Goal: Task Accomplishment & Management: Complete application form

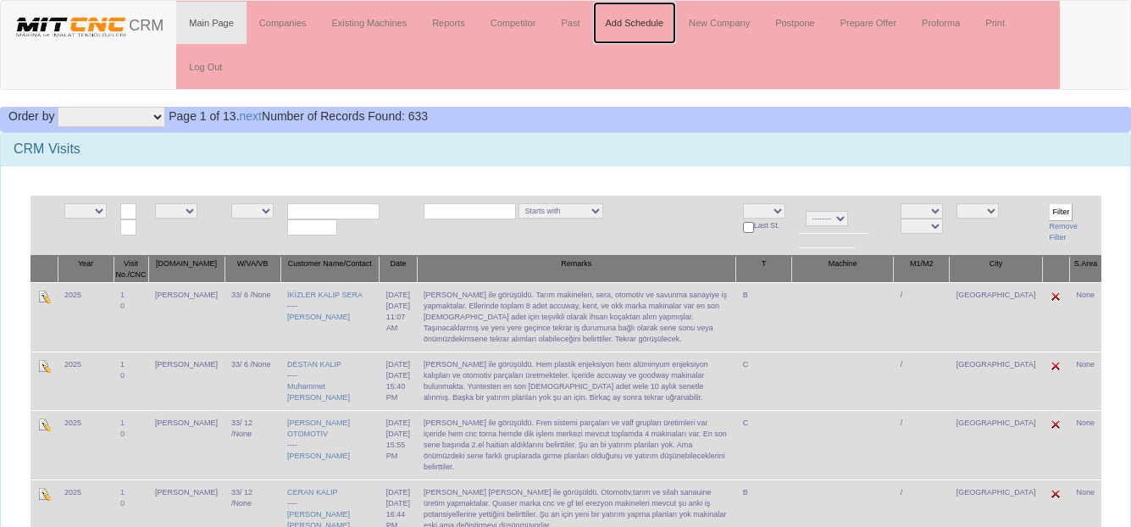
click at [642, 11] on link "Add Schedule" at bounding box center [635, 23] width 84 height 42
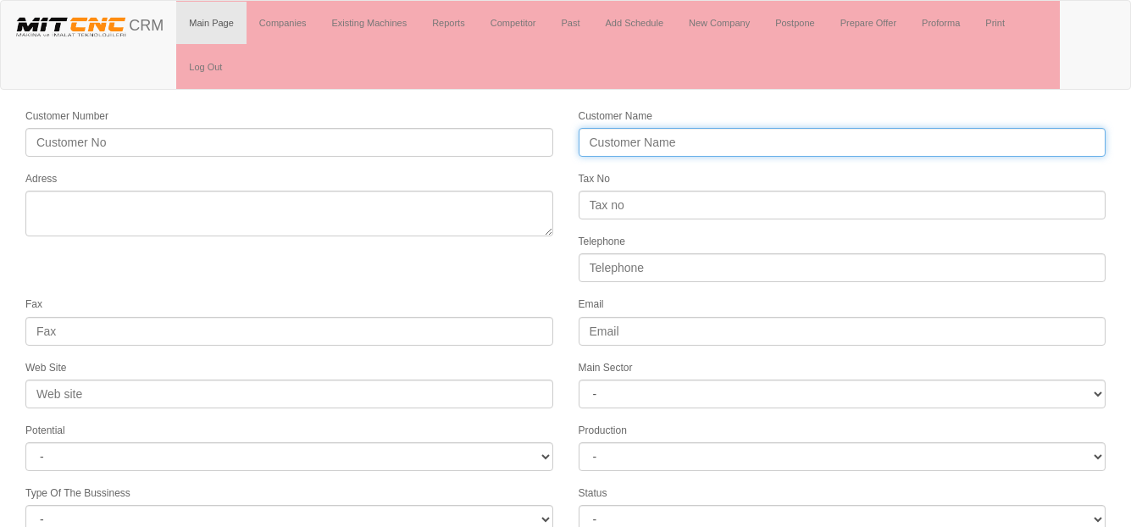
click at [647, 144] on input "Customer Name" at bounding box center [843, 142] width 528 height 29
type input "[PERSON_NAME]"
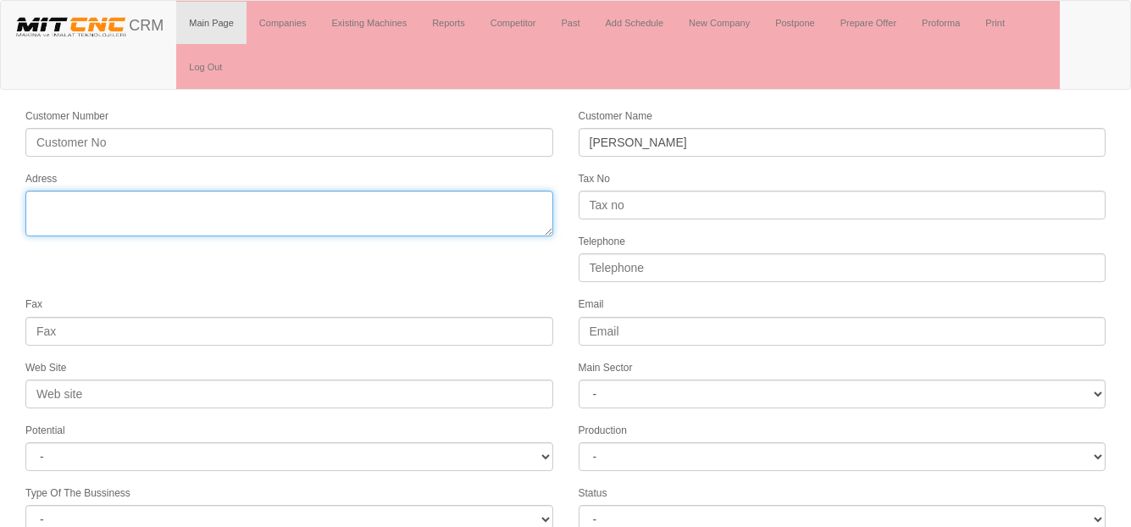
click at [122, 206] on textarea "Adress" at bounding box center [289, 214] width 528 height 46
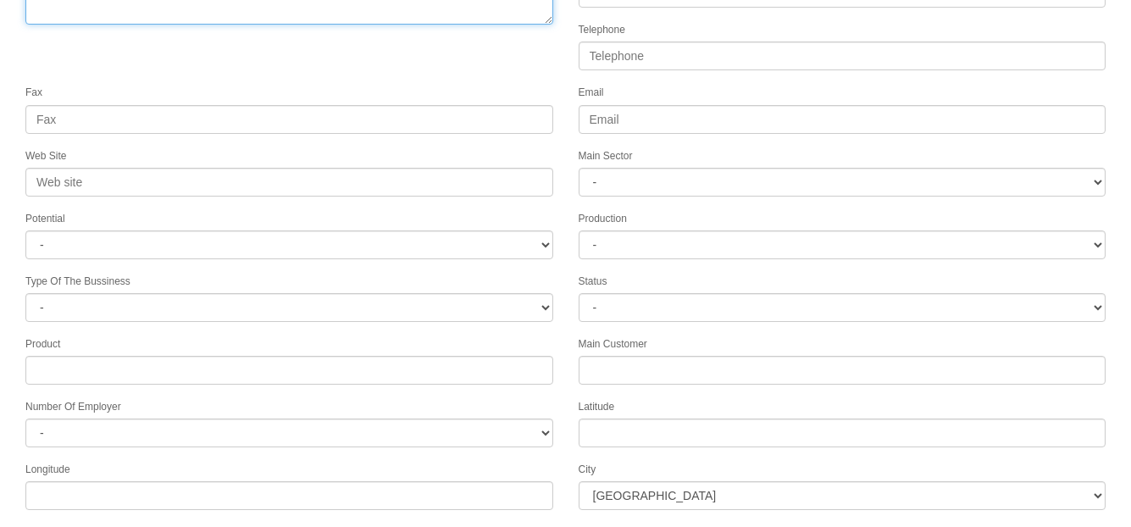
scroll to position [251, 0]
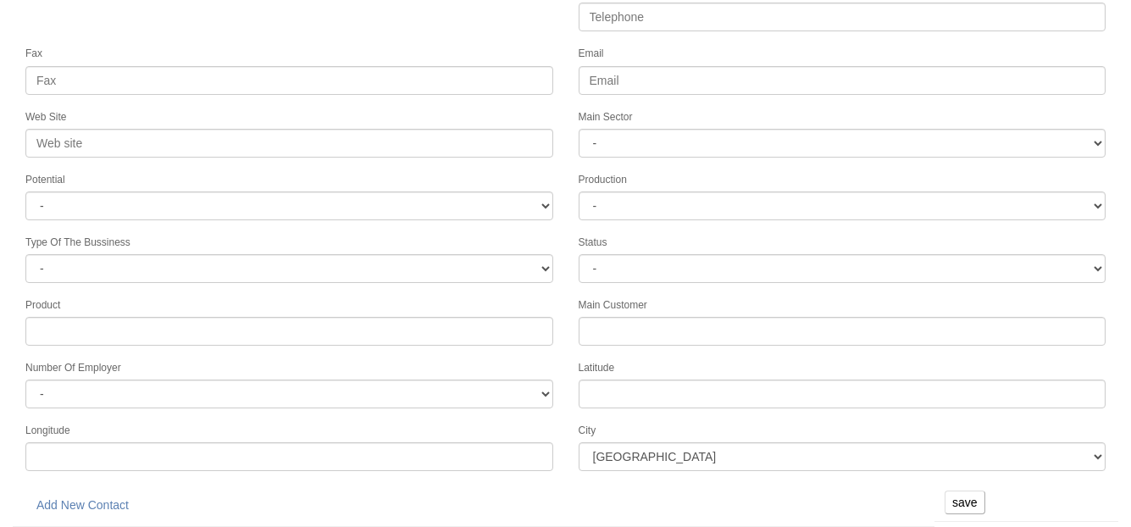
type textarea "Beyşehir"
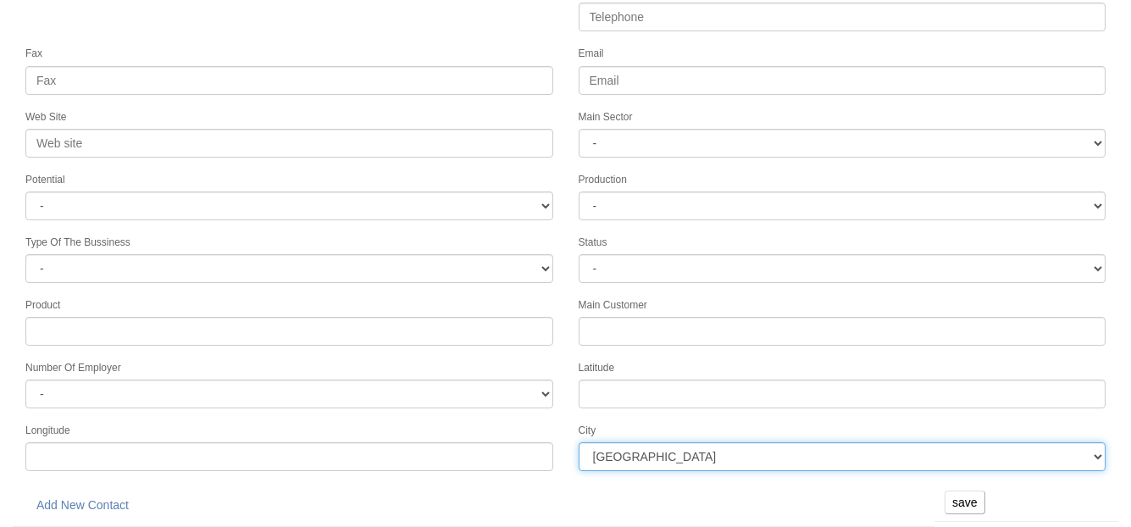
click at [619, 464] on select "İstanbul Adana Adıyaman Afyon Ağrı Amasya Ankara Antalya Artvin Aydın Balıkesir…" at bounding box center [843, 456] width 528 height 29
select select "1232"
click at [579, 442] on select "İstanbul Adana Adıyaman Afyon Ağrı Amasya Ankara Antalya Artvin Aydın Balıkesir…" at bounding box center [843, 456] width 528 height 29
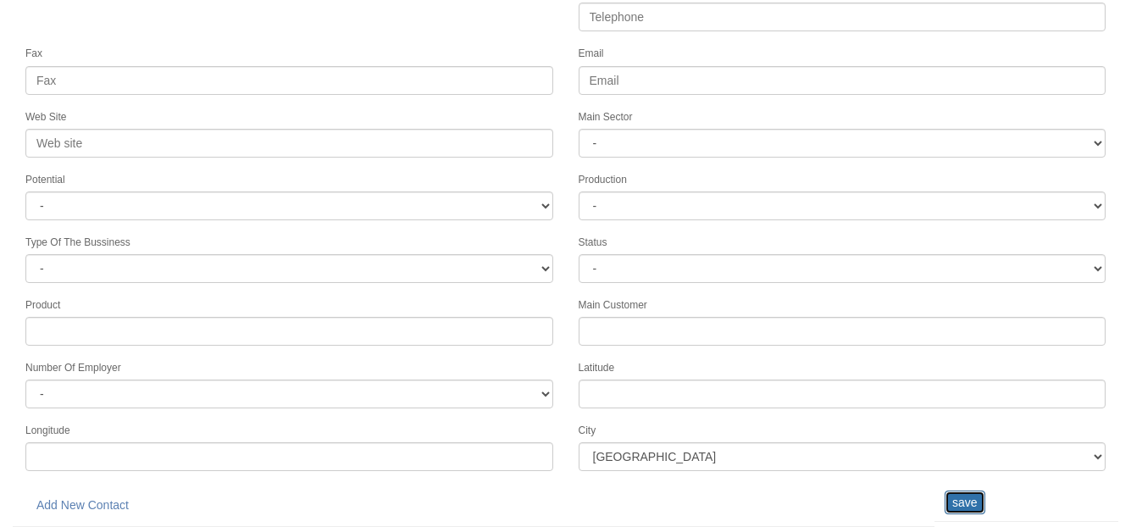
click at [956, 507] on input "save" at bounding box center [965, 503] width 41 height 24
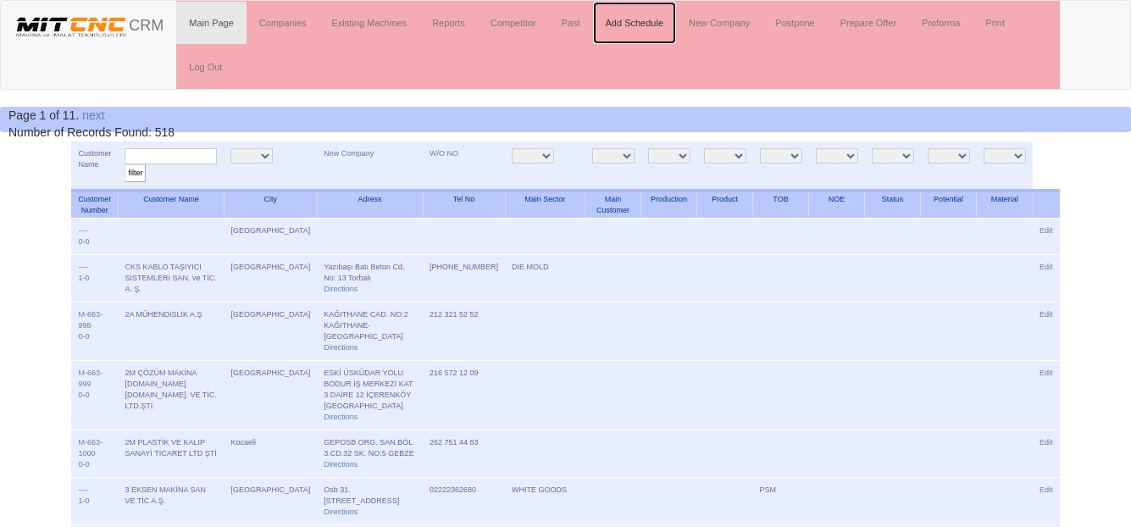
click at [632, 29] on link "Add Schedule" at bounding box center [635, 23] width 84 height 42
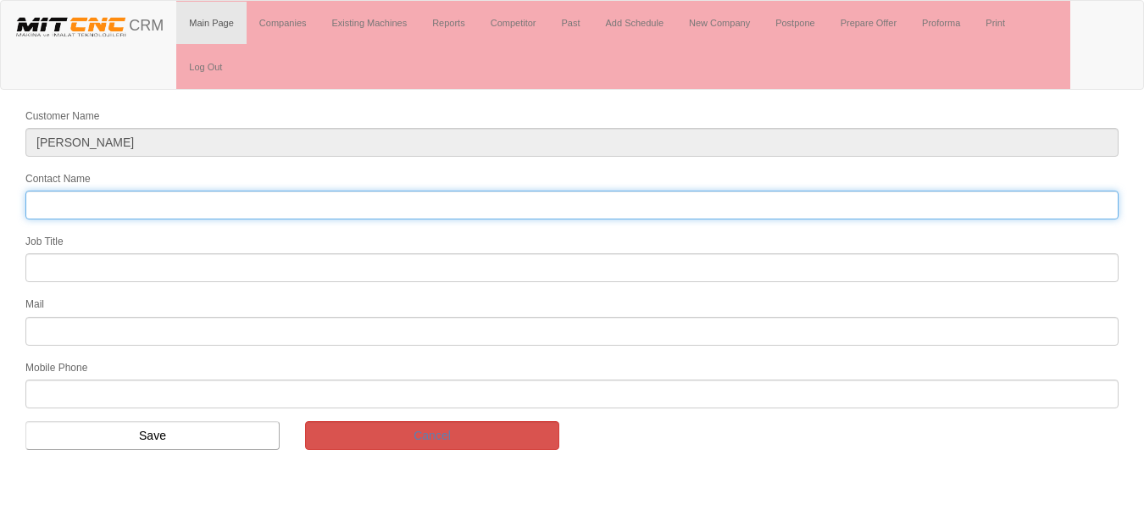
click at [116, 201] on input "Contact Name" at bounding box center [571, 205] width 1093 height 29
type input "Egemen bey"
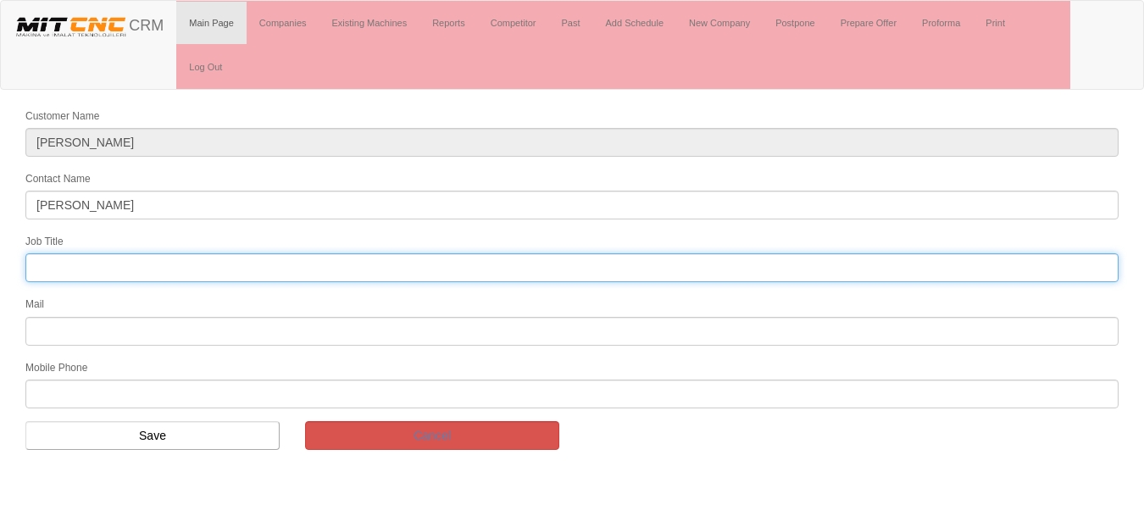
click at [62, 268] on input "text" at bounding box center [571, 267] width 1093 height 29
type input "Owner"
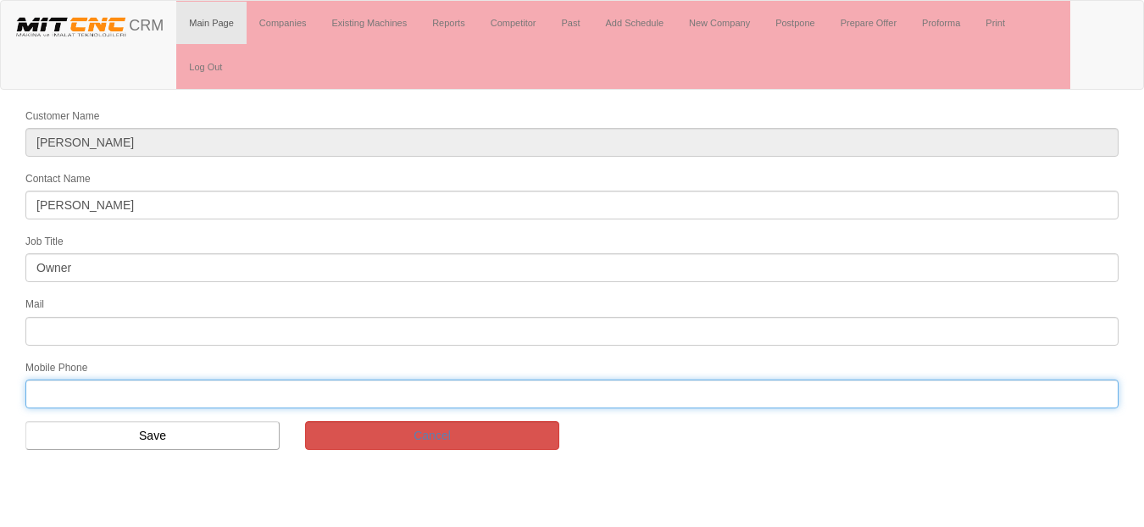
click at [83, 388] on input "text" at bounding box center [571, 394] width 1093 height 29
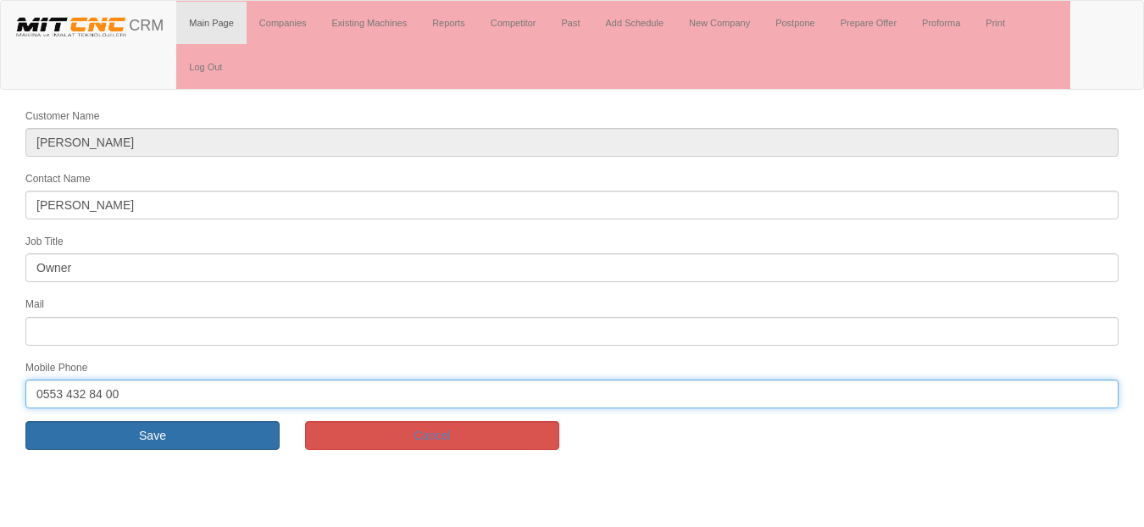
type input "0553 432 84 00"
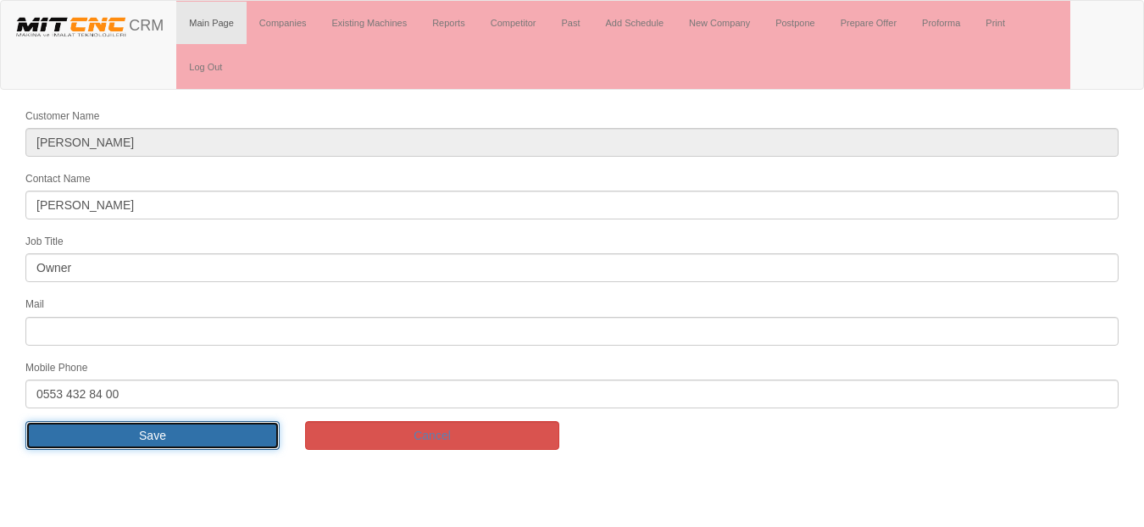
click at [97, 433] on input "Save" at bounding box center [152, 435] width 254 height 29
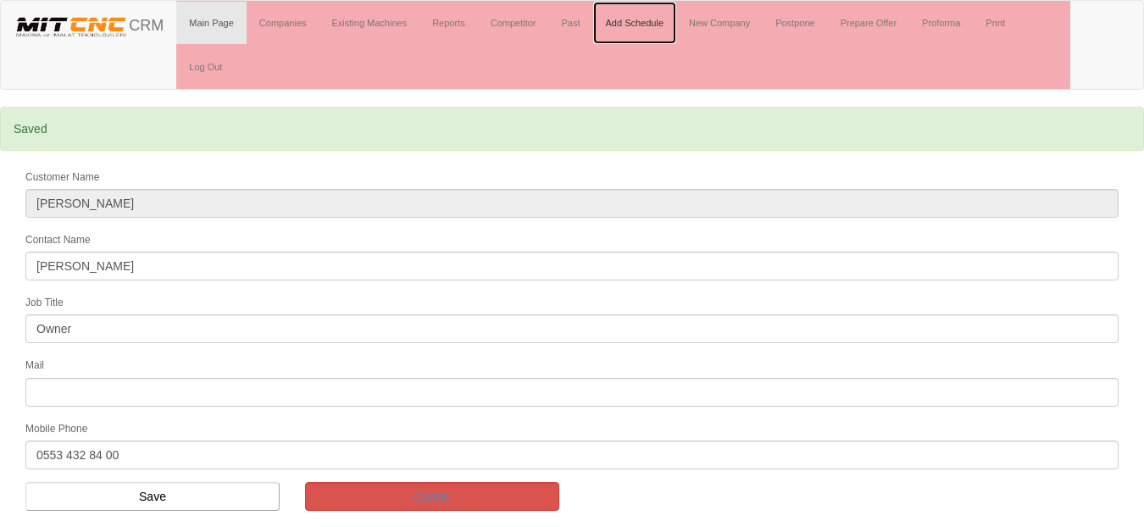
click at [632, 24] on link "Add Schedule" at bounding box center [635, 23] width 84 height 42
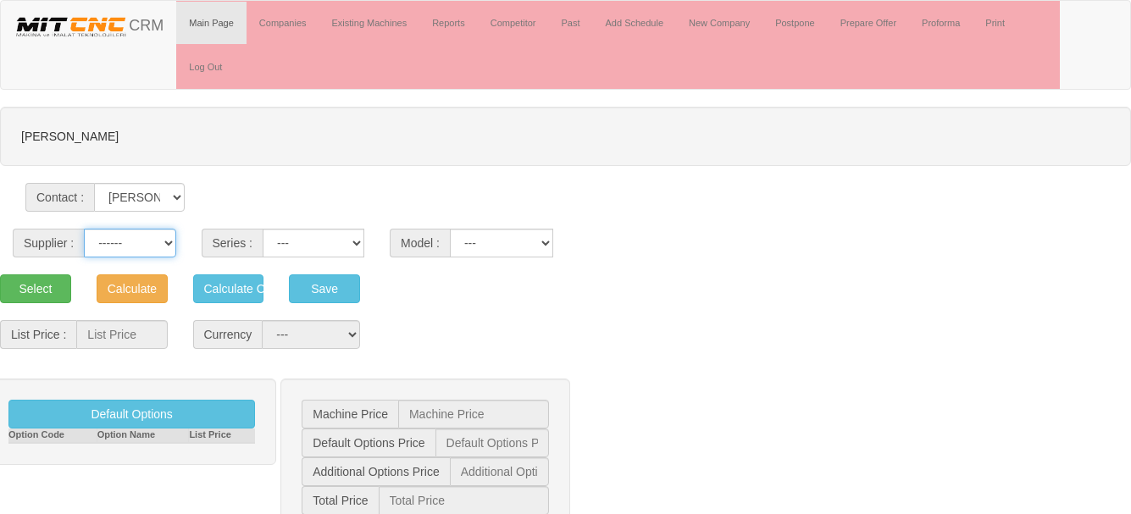
click at [153, 239] on select "------ PEAKART COSMOS GFIR DUOBEI BQ DK" at bounding box center [130, 243] width 92 height 29
select select "4"
click at [84, 229] on select "------ PEAKART COSMOS GFIR DUOBEI BQ DK" at bounding box center [130, 243] width 92 height 29
click at [316, 253] on select "CVM MILLTAP MT" at bounding box center [314, 243] width 102 height 29
select select "21"
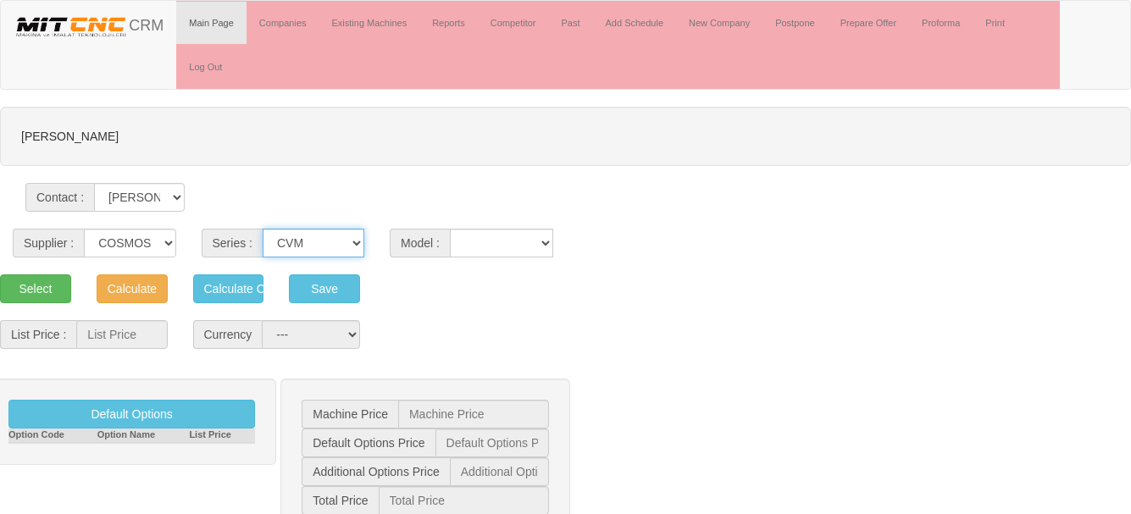
click at [263, 229] on select "CVM MILLTAP MT" at bounding box center [314, 243] width 102 height 29
click at [506, 233] on select "1050 1160 1365 1370 700 800" at bounding box center [501, 243] width 103 height 29
select select "303"
click at [450, 229] on select "1050 1160 1365 1370 700 800" at bounding box center [501, 243] width 103 height 29
click at [31, 285] on button "Select" at bounding box center [35, 289] width 71 height 29
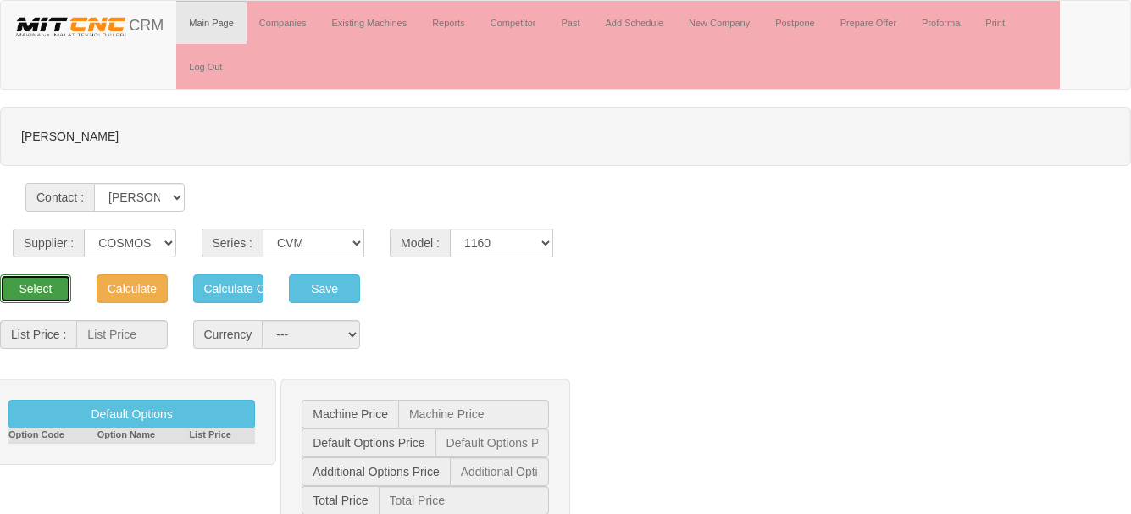
type input "59.454"
select select "2"
type input "59.454 $"
type input "0 $"
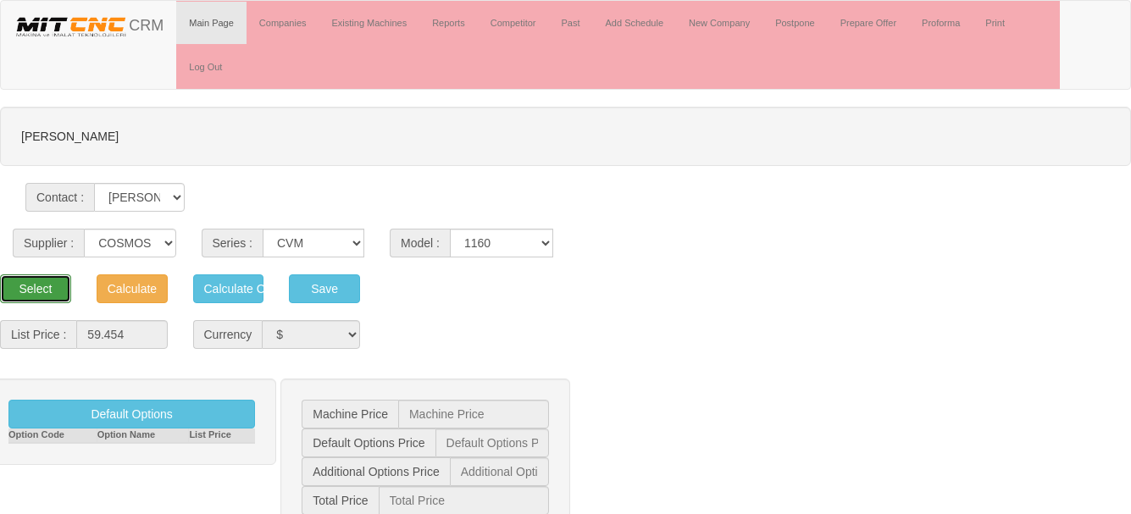
type input "59.454 $"
type input "59.500 $"
type input "1.452 $"
type input "69.443 €"
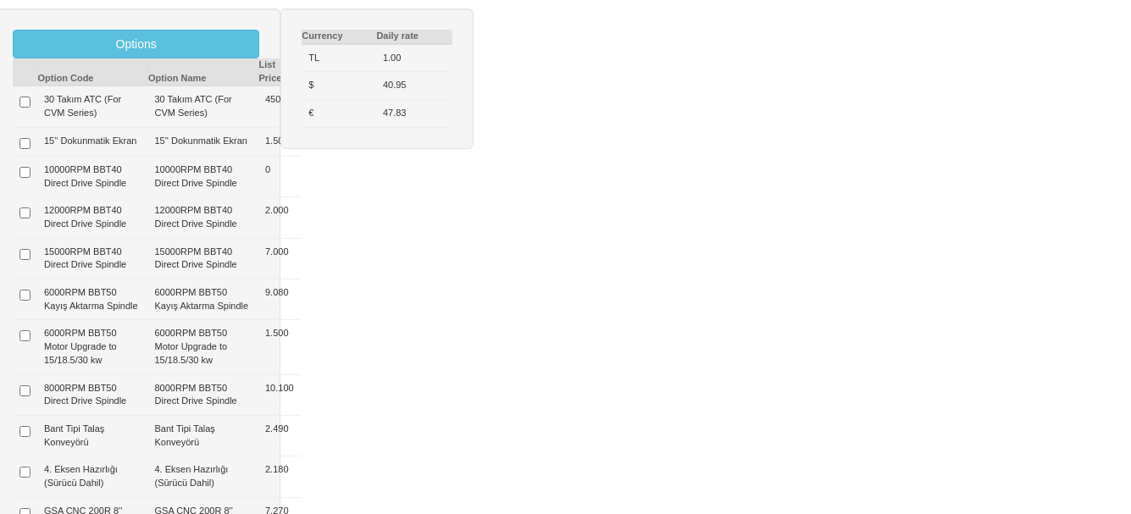
scroll to position [678, 0]
click at [29, 104] on input "checkbox" at bounding box center [24, 101] width 11 height 11
checkbox input "true"
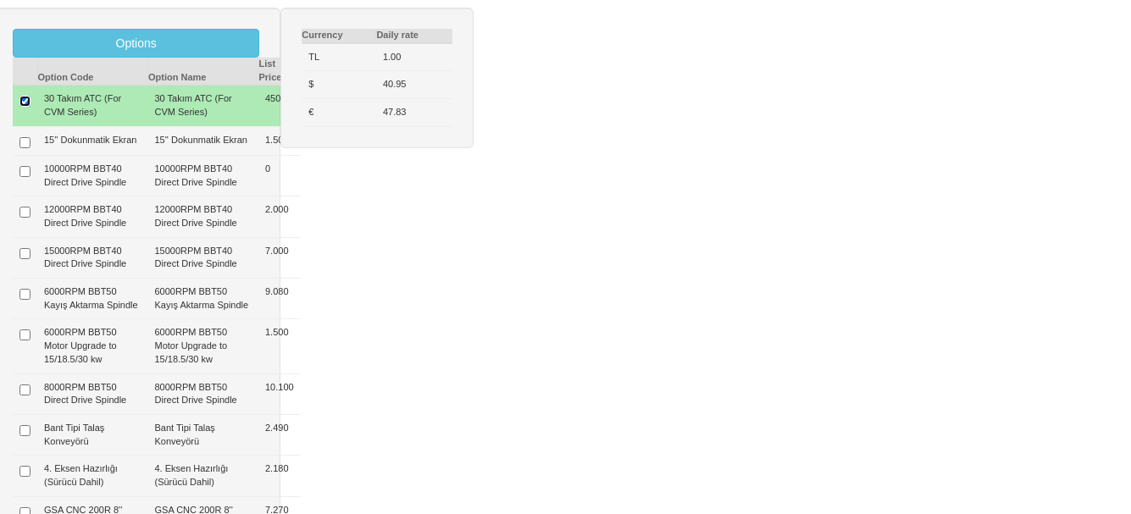
type input "450 $"
type input "59.904 $"
type input "59.900 $"
type input "1.463 $"
type input "69.968 €"
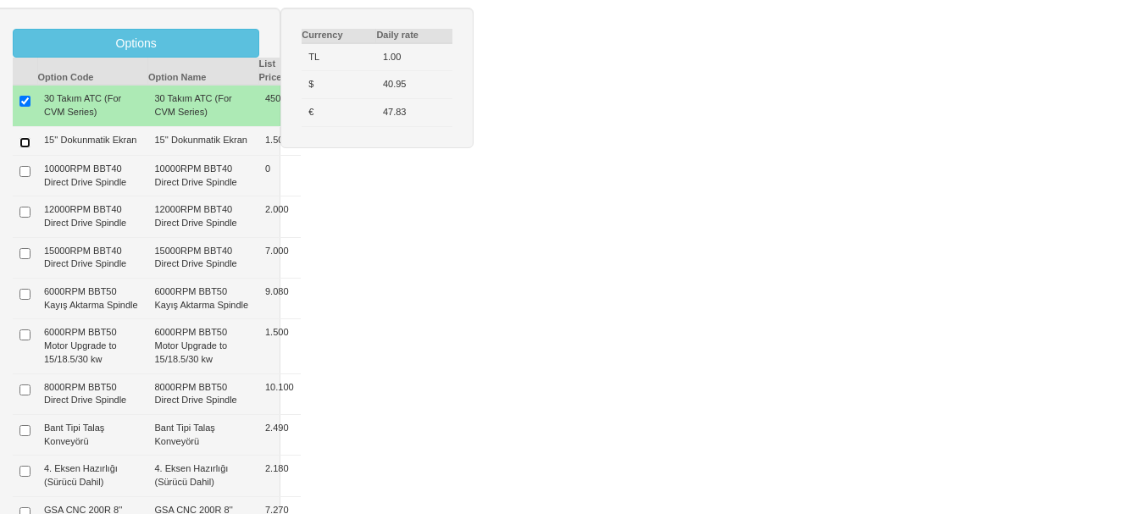
click at [25, 148] on input "checkbox" at bounding box center [24, 142] width 11 height 11
checkbox input "true"
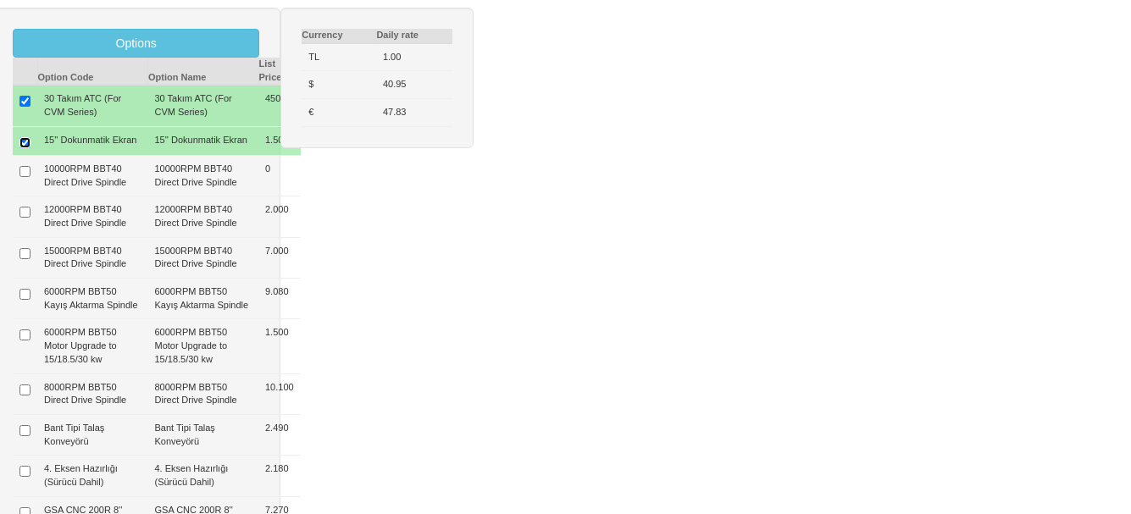
type input "1.950 $"
type input "61.404 $"
type input "61.400 $"
type input "1.499 $"
type input "71.720 €"
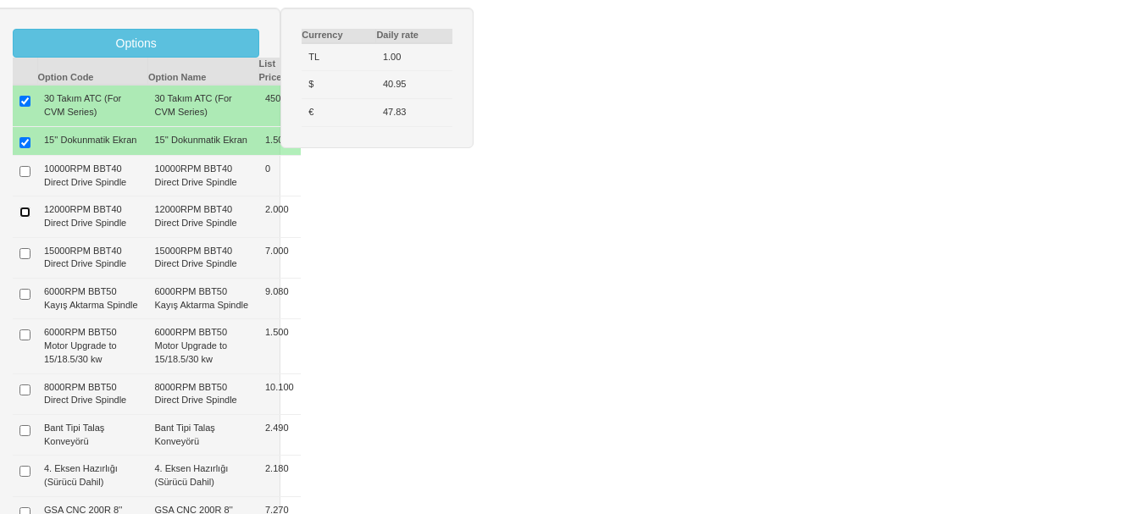
click at [23, 218] on input "checkbox" at bounding box center [24, 212] width 11 height 11
checkbox input "true"
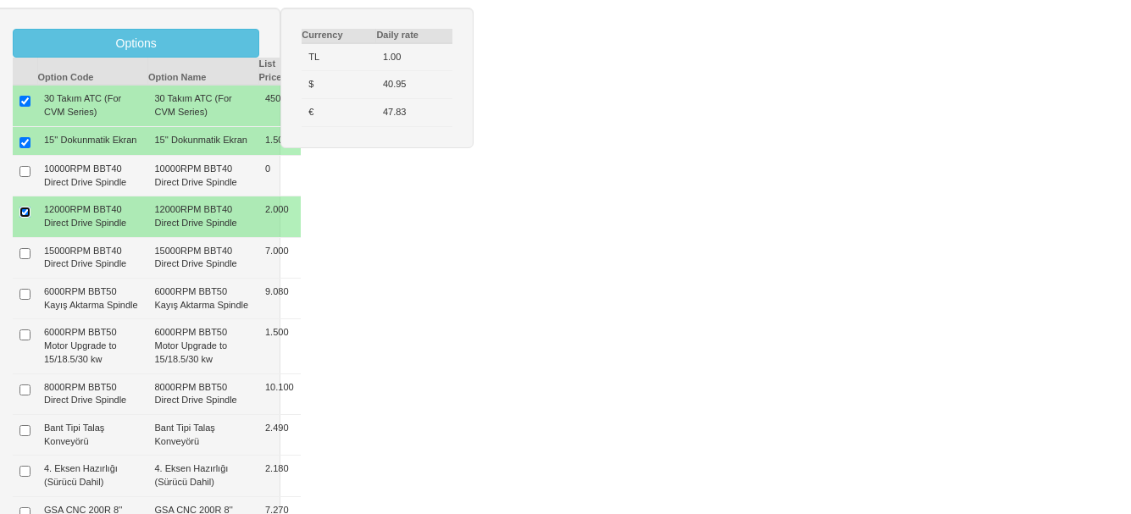
type input "3.950 $"
type input "63.404 $"
type input "63.400 $"
type input "1.548 $"
type input "74.056 €"
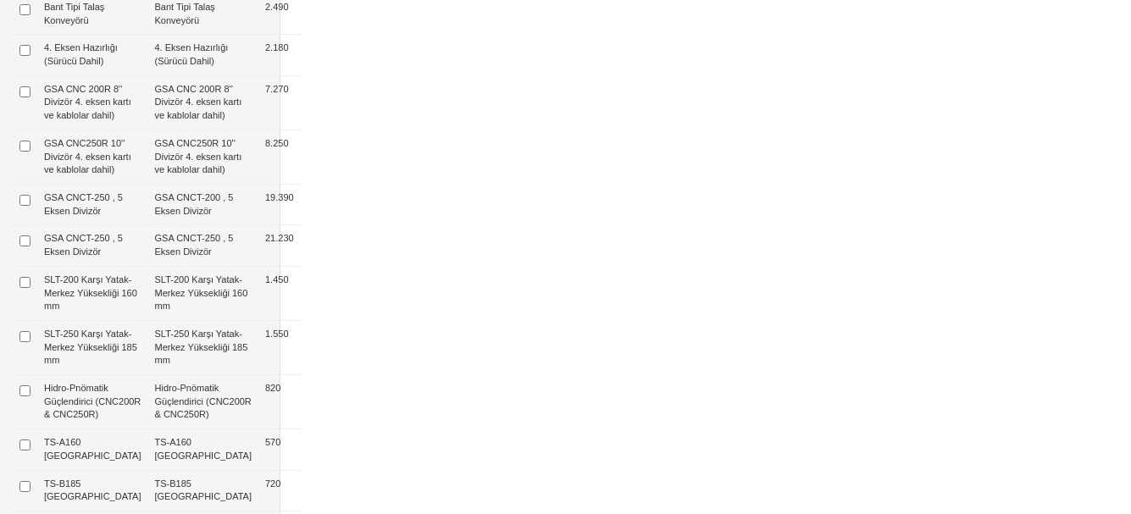
scroll to position [1102, 0]
click at [24, 13] on input "checkbox" at bounding box center [24, 7] width 11 height 11
checkbox input "true"
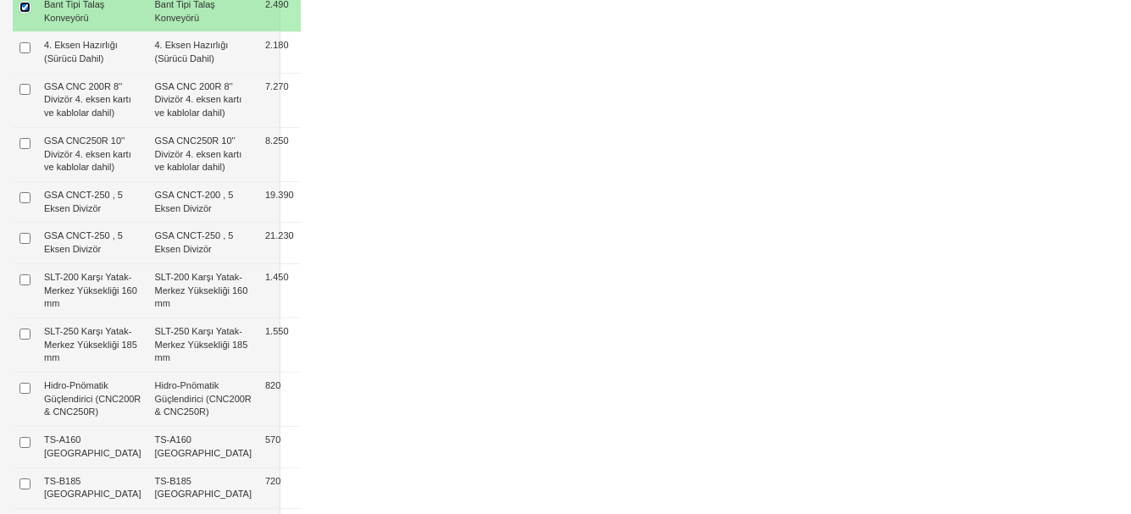
type input "6.440 $"
type input "65.894 $"
type input "65.900 $"
type input "1.609 $"
type input "76.965 €"
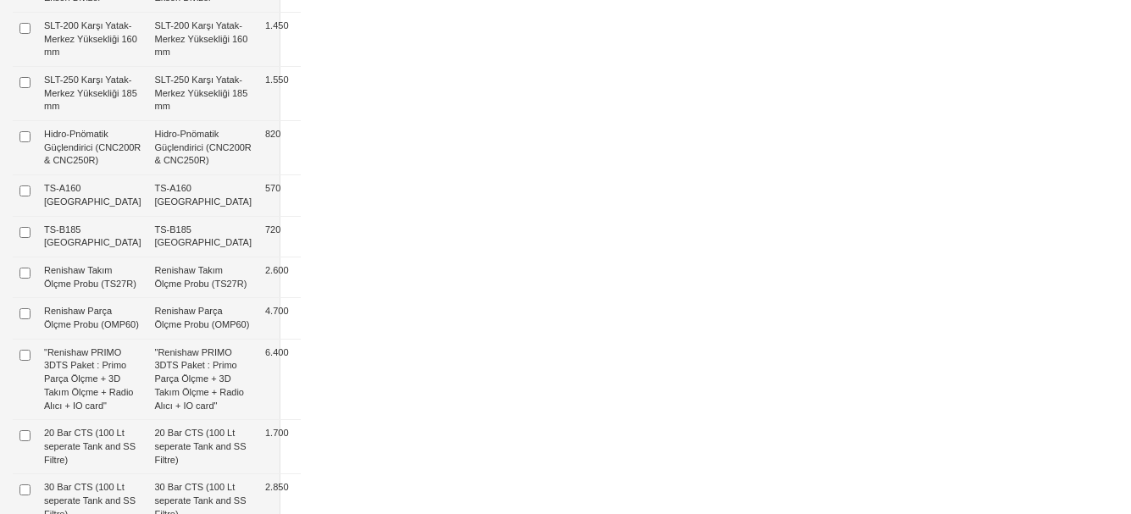
scroll to position [1356, 0]
checkbox input "true"
type input "14.690 $"
type input "74.144 $"
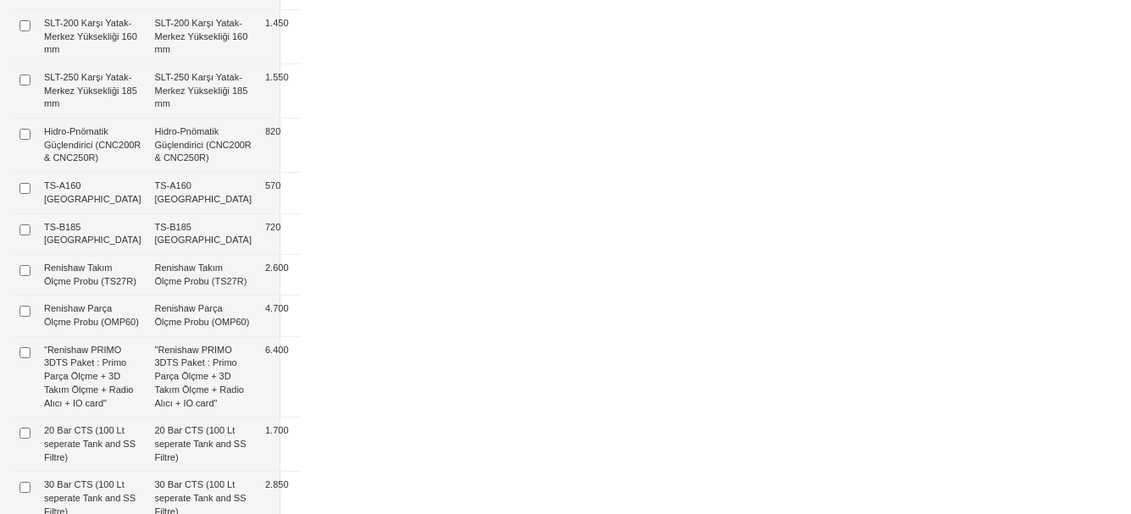
type input "74.100 $"
type input "1.811 $"
type input "86.601 €"
click at [22, 86] on input "checkbox" at bounding box center [24, 80] width 11 height 11
checkbox input "true"
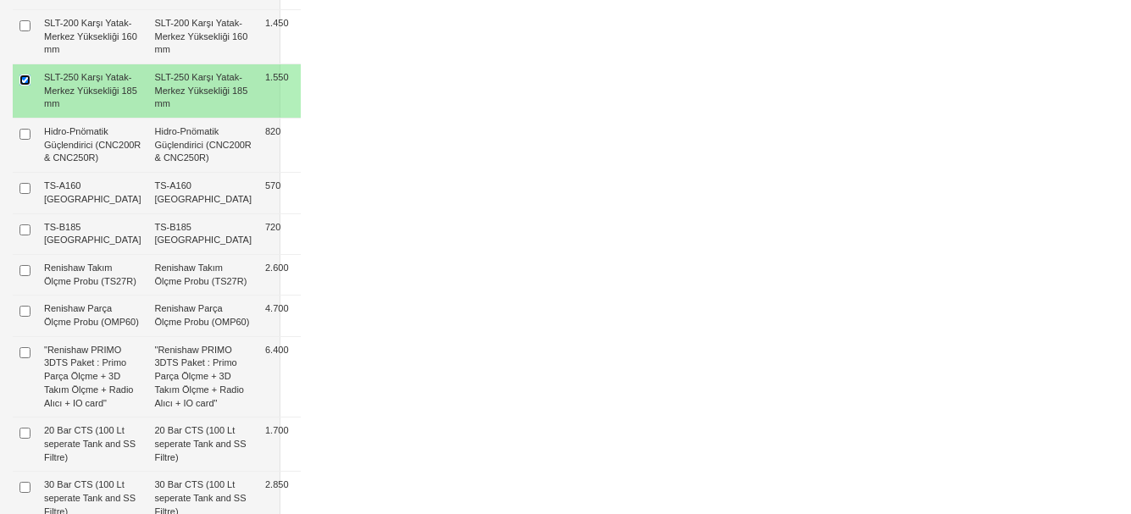
type input "16.240 $"
type input "75.694 $"
type input "75.700 $"
type input "1.848 $"
type input "88.411 €"
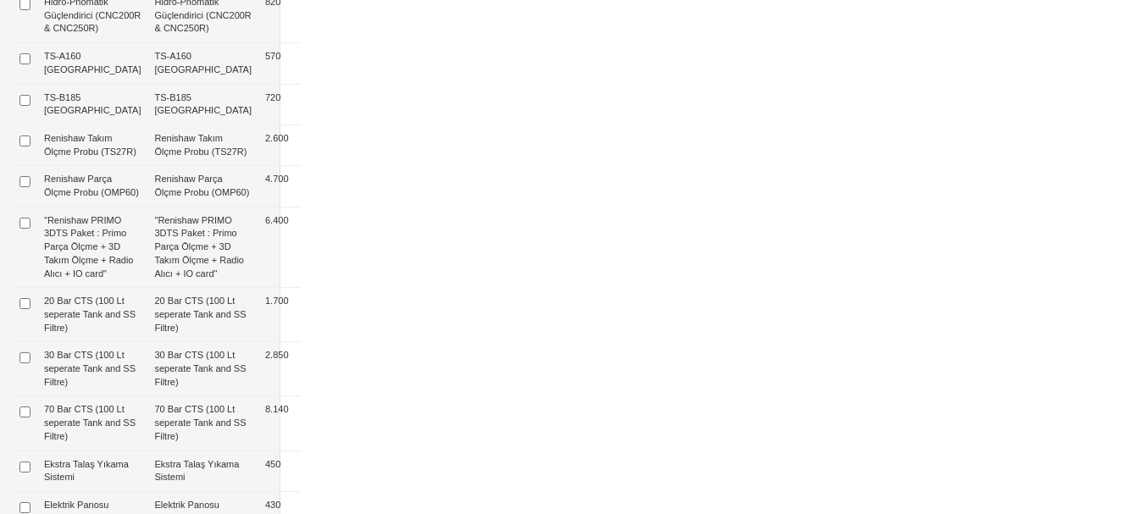
scroll to position [1525, 0]
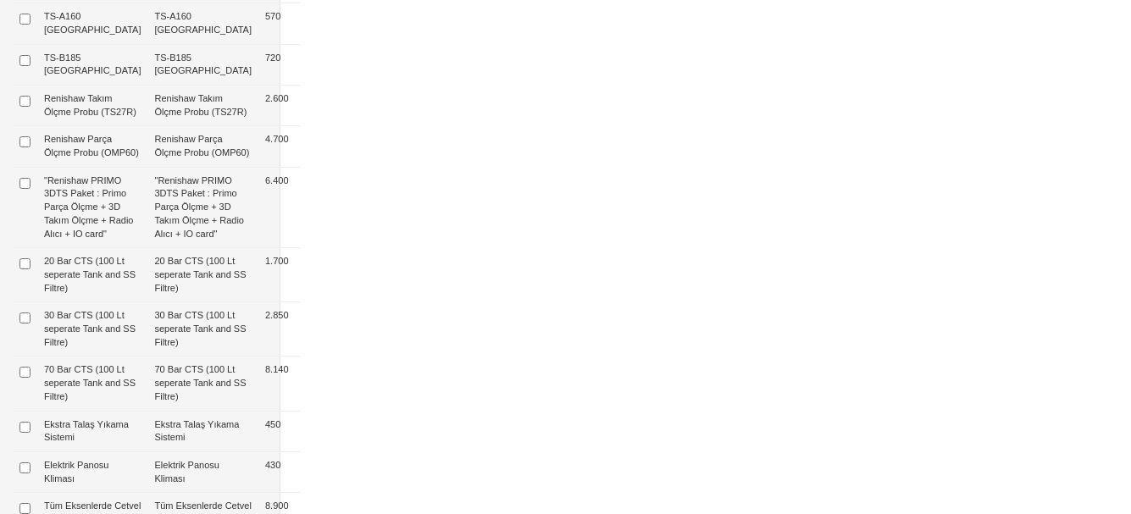
checkbox input "true"
type input "17.060 $"
type input "76.514 $"
type input "76.500 $"
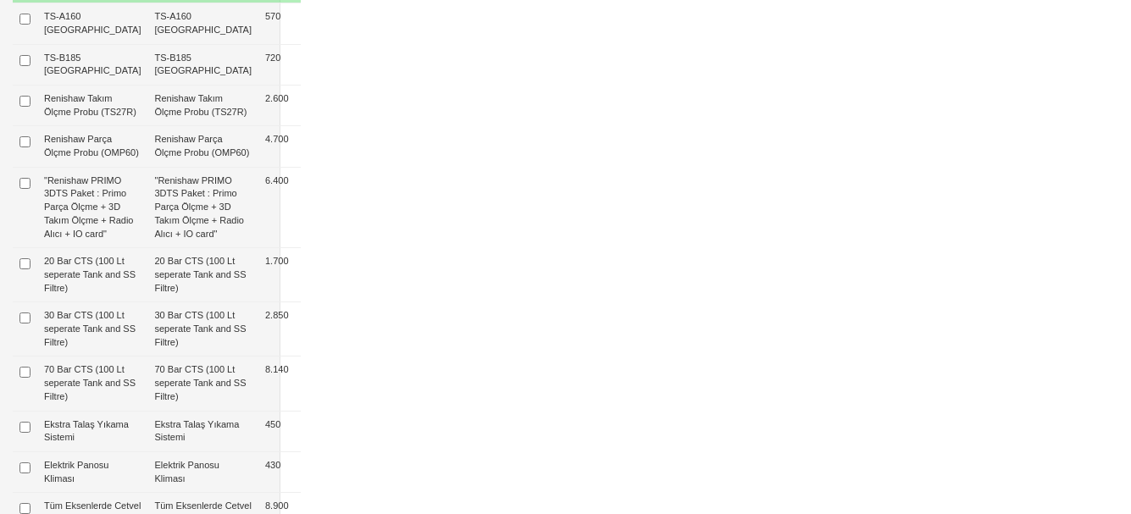
type input "1.868 $"
type input "89.369 €"
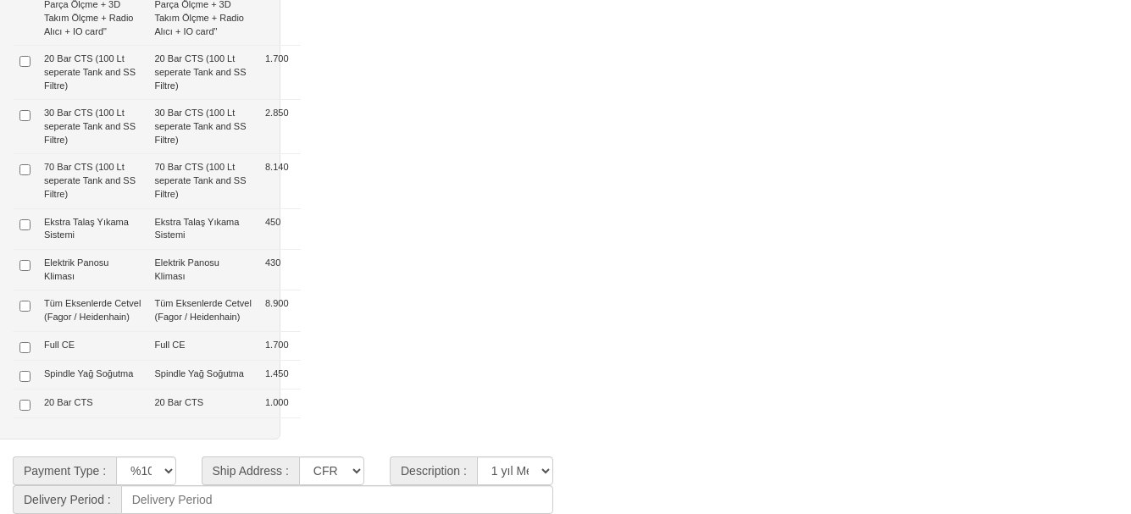
scroll to position [2099, 0]
click at [24, 219] on input "checkbox" at bounding box center [24, 224] width 11 height 11
checkbox input "true"
type input "17.510 $"
type input "76.964 $"
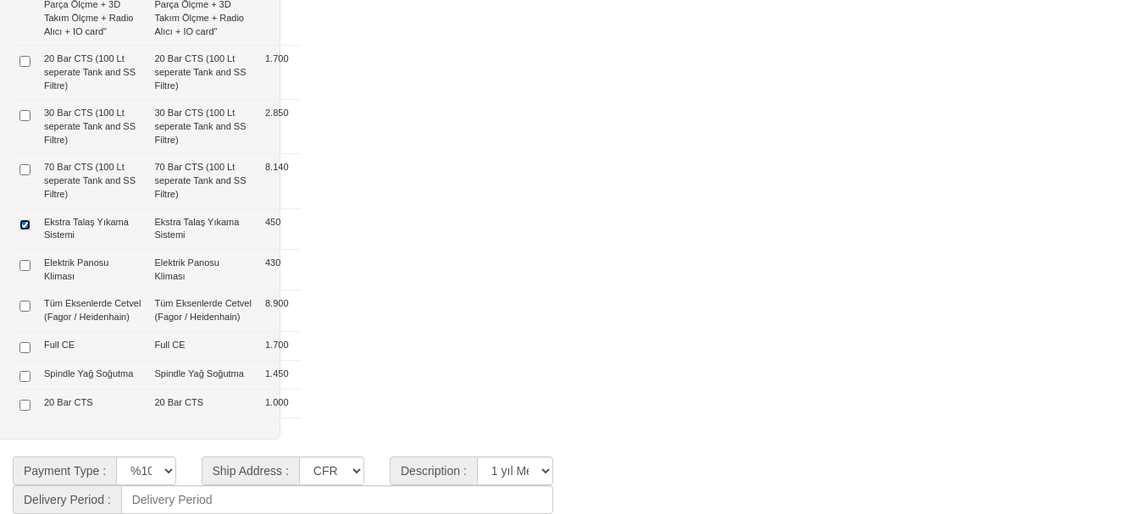
type input "77.000 $"
type input "1.879 $"
type input "89.895 €"
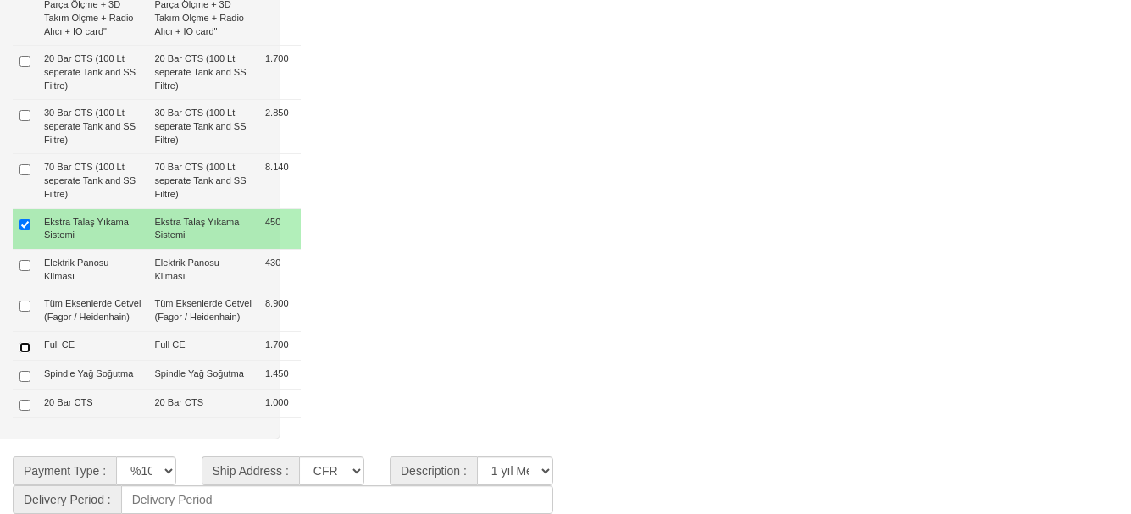
click at [22, 342] on input "checkbox" at bounding box center [24, 347] width 11 height 11
checkbox input "true"
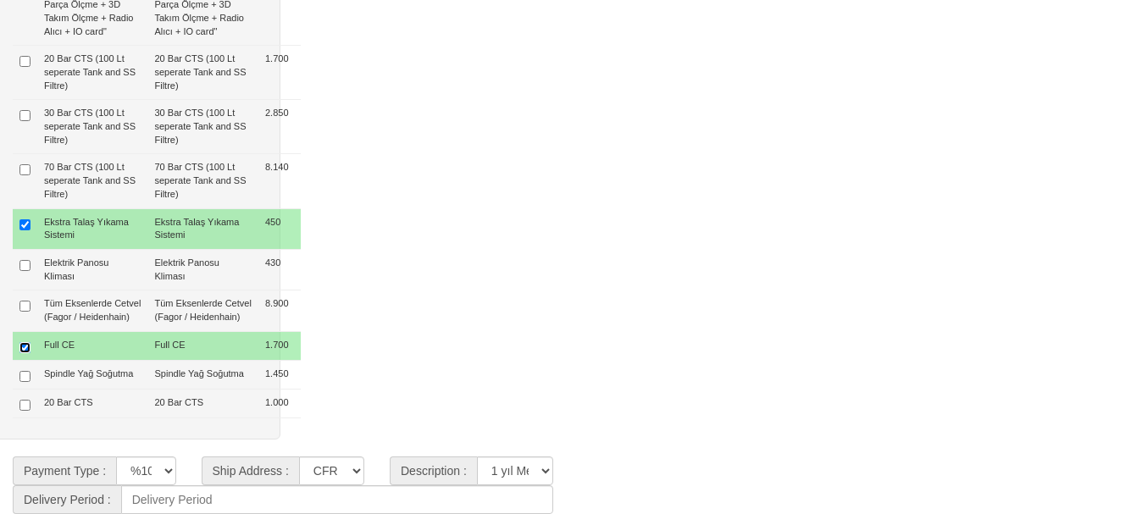
type input "19.210 $"
type input "78.664 $"
type input "78.700 $"
type input "1.921 $"
type input "91.880 €"
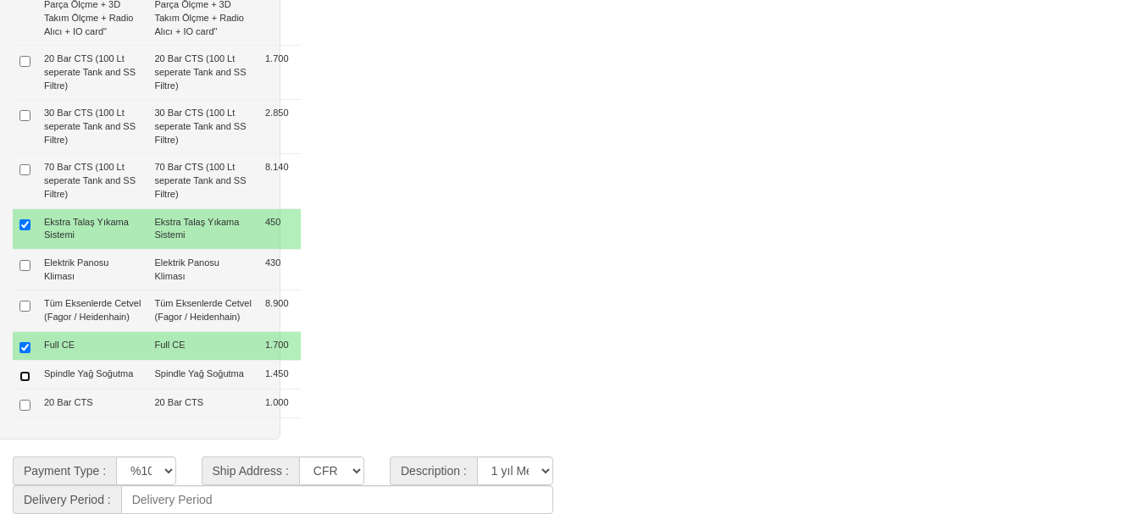
click at [21, 371] on input "checkbox" at bounding box center [24, 376] width 11 height 11
checkbox input "true"
type input "20.660 $"
type input "80.114 $"
type input "80.100 $"
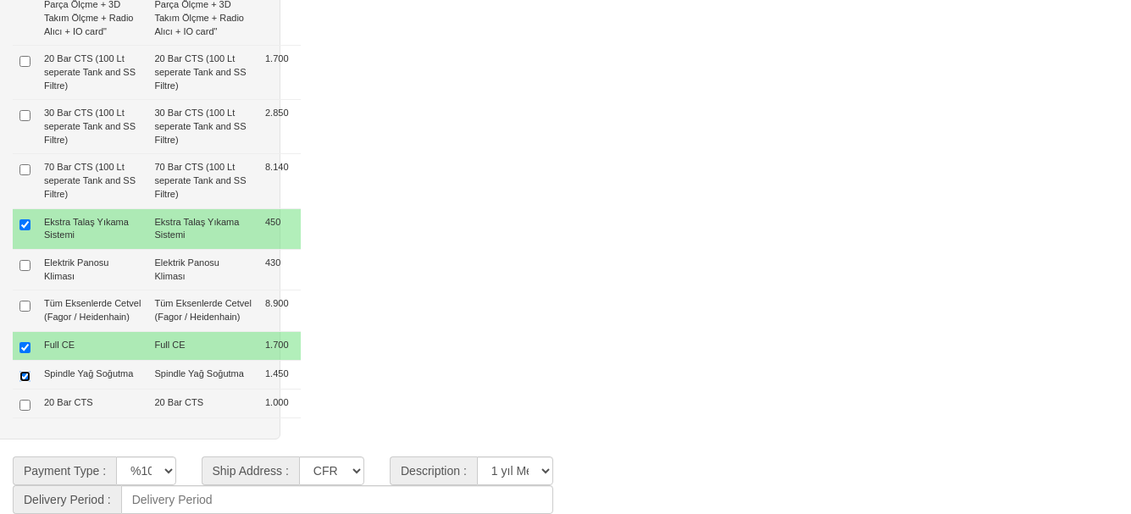
type input "1.956 $"
type input "93.574 €"
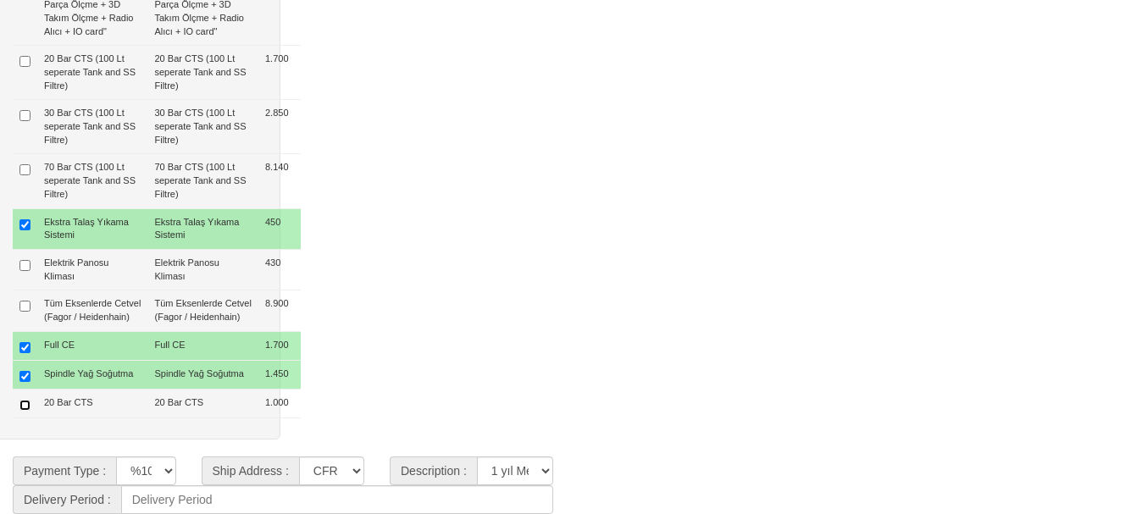
drag, startPoint x: 24, startPoint y: 403, endPoint x: 31, endPoint y: 407, distance: 8.7
click at [24, 403] on input "checkbox" at bounding box center [24, 405] width 11 height 11
checkbox input "true"
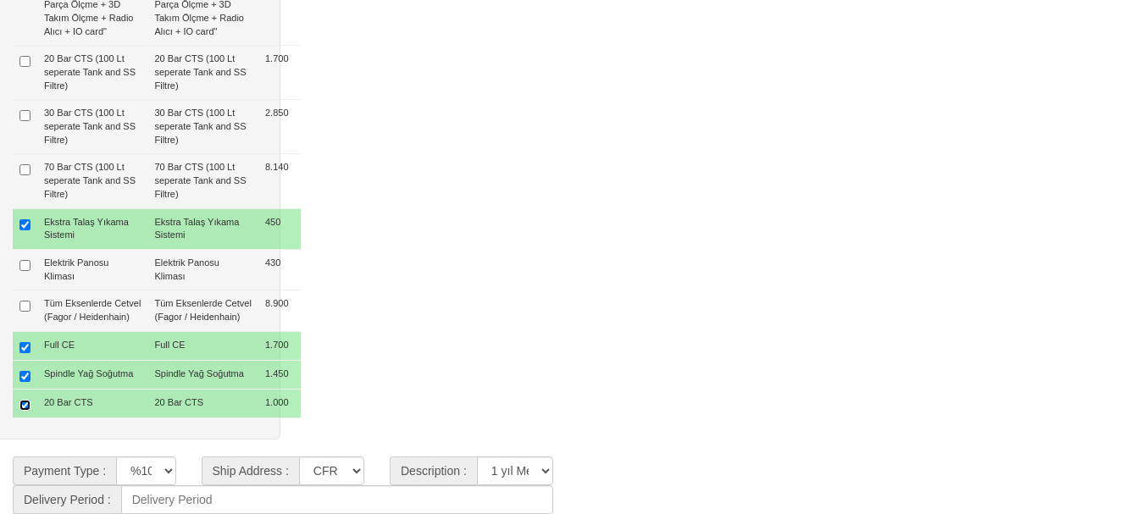
type input "21.660 $"
type input "81.114 $"
type input "81.100 $"
type input "1.981 $"
type input "94.742 €"
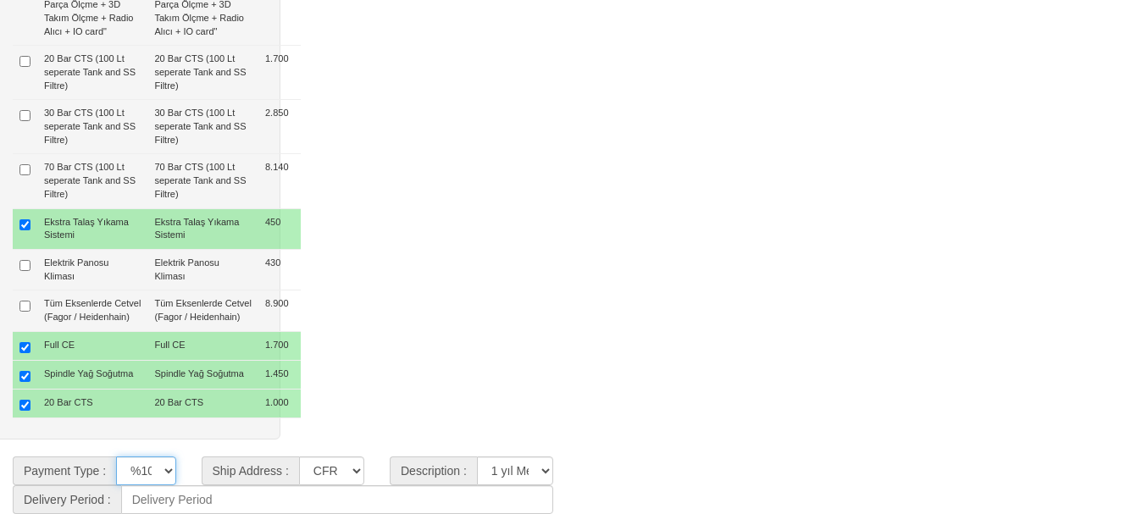
click at [163, 469] on select "%100 Advance / Peşin Vesaik Mukabili Gayrikabulurücu Akreditif Leasing ile %20 …" at bounding box center [145, 471] width 59 height 29
click at [116, 457] on select "%100 Advance / Peşin Vesaik Mukabili Gayrikabulurücu Akreditif Leasing ile %20 …" at bounding box center [145, 471] width 59 height 29
click at [344, 474] on select "CFR İZMİT CIF/İZMİT (Gümrük Vergisi , Nakliye ve KDV Dahil Değildir.) CIF/İSTAN…" at bounding box center [331, 471] width 65 height 29
select select "5"
click at [299, 457] on select "CFR İZMİT CIF/İZMİT (Gümrük Vergisi , Nakliye ve KDV Dahil Değildir.) CIF/İSTAN…" at bounding box center [331, 471] width 65 height 29
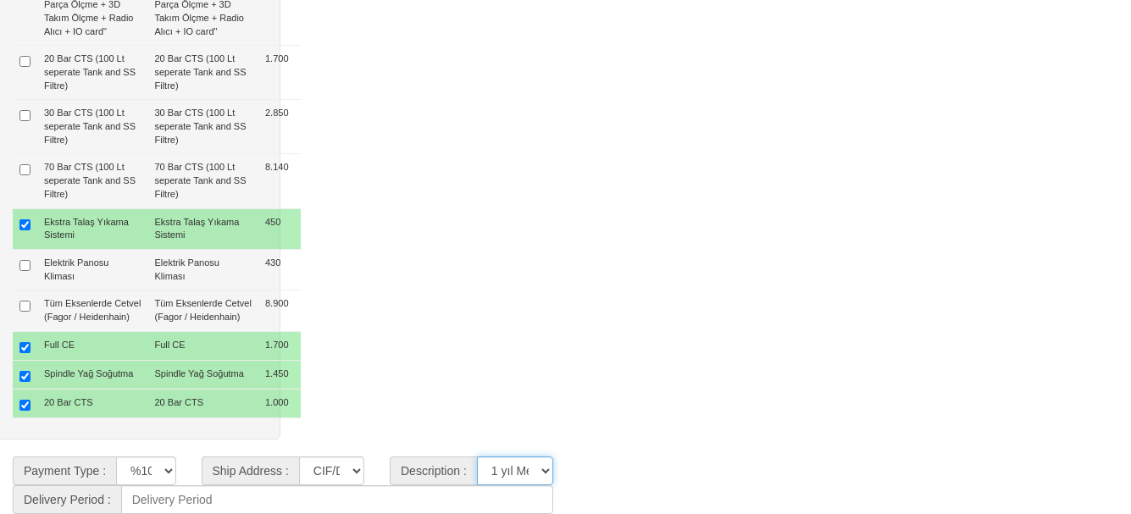
click at [527, 471] on select "**********" at bounding box center [515, 471] width 76 height 29
select select "4"
click at [477, 457] on select "**********" at bounding box center [515, 471] width 76 height 29
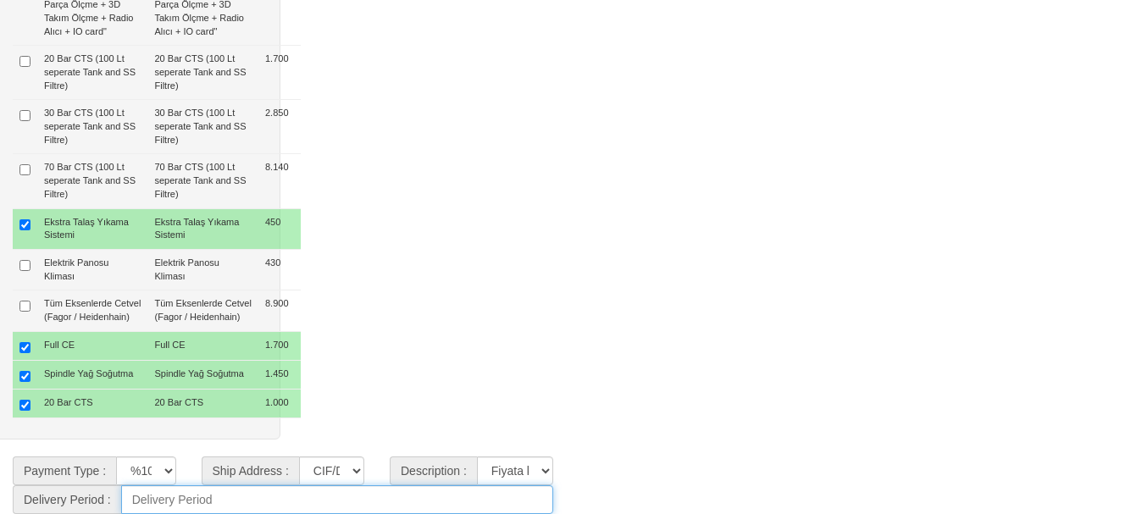
click at [150, 500] on input at bounding box center [337, 500] width 432 height 29
type input "45 Gün"
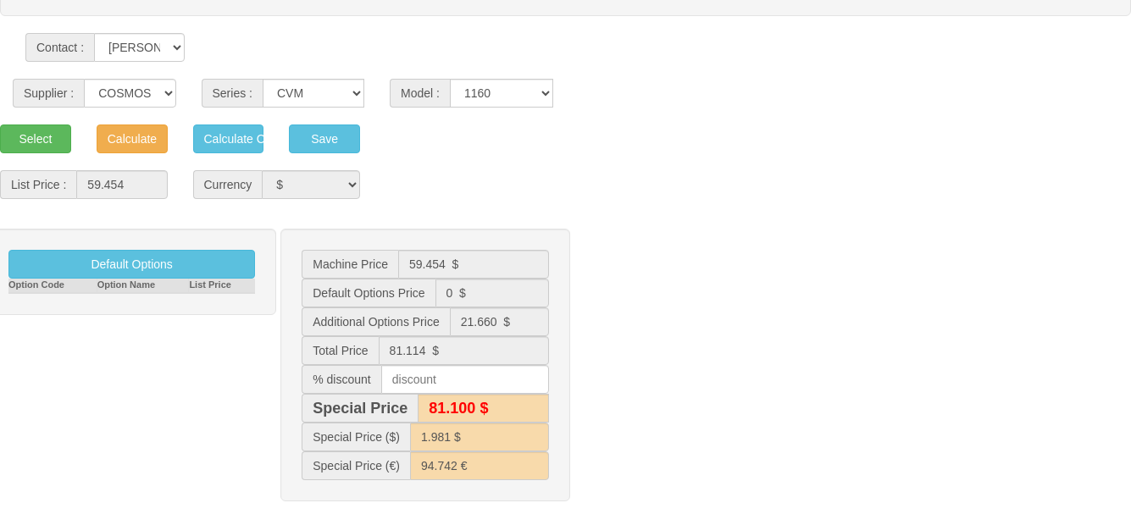
scroll to position [235, 0]
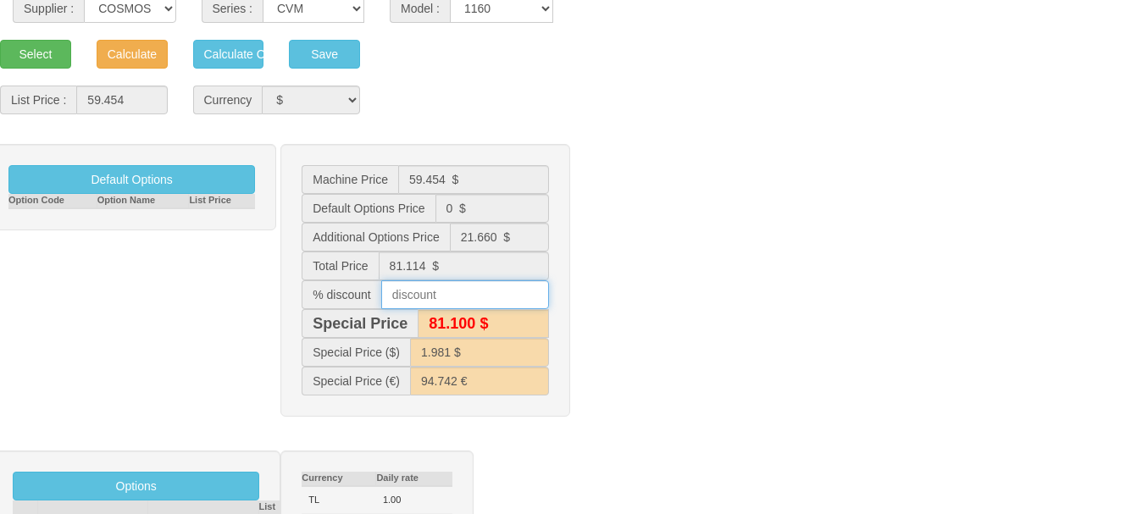
click at [444, 307] on input "text" at bounding box center [465, 294] width 168 height 29
type input "15"
type input "68.900 $"
type input "1.684 $"
type input "68.451 €"
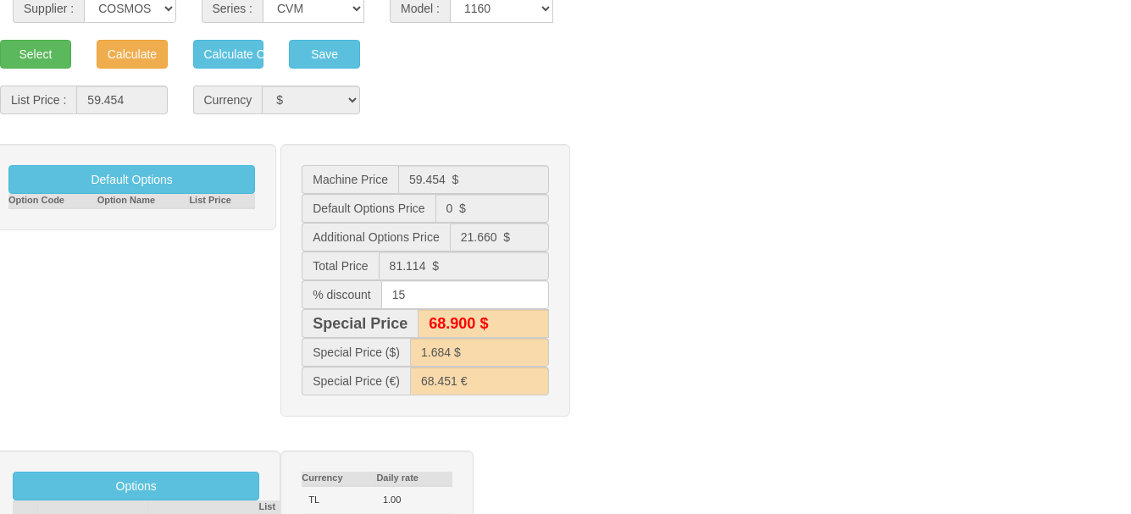
click at [681, 264] on div "Default Options Option Code Option Name List Price Machine Price 59.454 $ Defau…" at bounding box center [565, 289] width 1157 height 290
click at [419, 295] on input "15" at bounding box center [465, 294] width 168 height 29
type input "1"
type input "80.300 $"
type input "1.961 $"
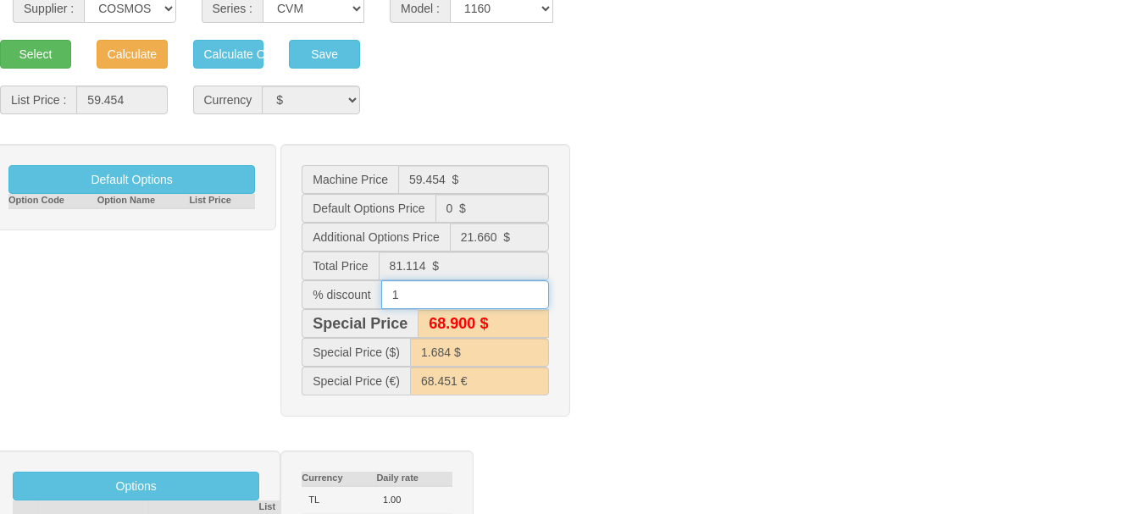
type input "92.857 €"
type input "14"
type input "69.800 $"
type input "1.703 $"
type input "70.071 €"
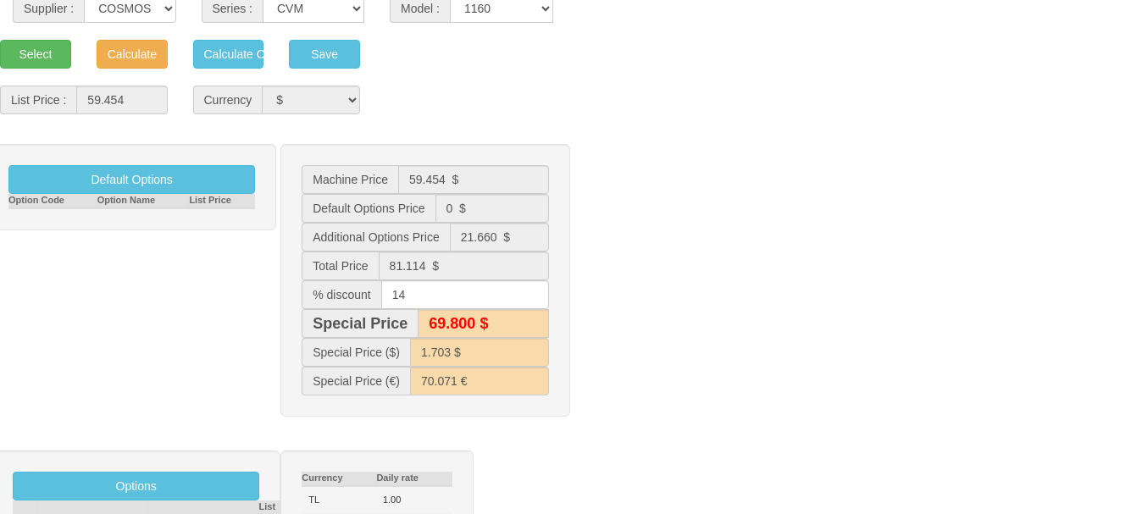
click at [617, 289] on div "Default Options Option Code Option Name List Price Machine Price 59.454 $ Defau…" at bounding box center [565, 289] width 1157 height 290
click at [414, 300] on input "14" at bounding box center [465, 294] width 168 height 29
type input "1"
type input "80.300 $"
type input "1.961 $"
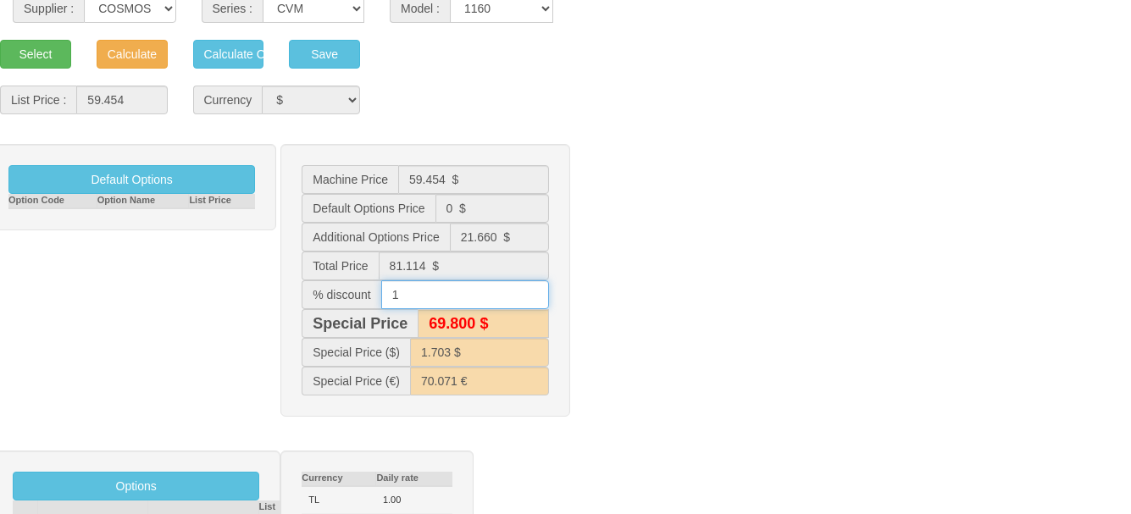
type input "92.857 €"
type input "13"
type input "70.600 $"
type input "1.723 $"
type input "71.710 €"
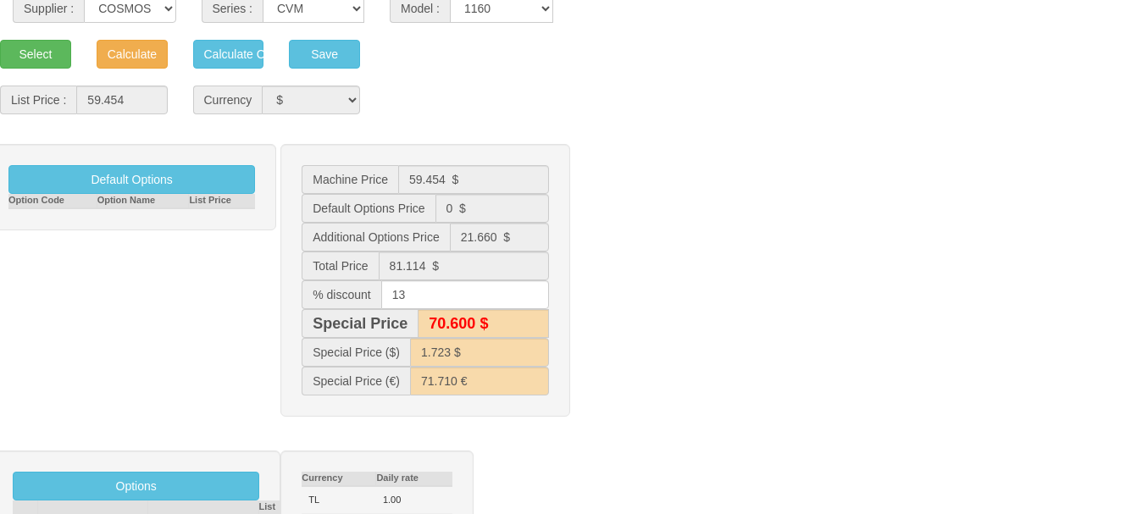
click at [702, 254] on div "Default Options Option Code Option Name List Price Machine Price 59.454 $ Defau…" at bounding box center [565, 289] width 1157 height 290
click at [418, 294] on input "13" at bounding box center [465, 294] width 168 height 29
click at [661, 283] on div "Default Options Option Code Option Name List Price Machine Price 59.454 $ Defau…" at bounding box center [565, 289] width 1157 height 290
click at [436, 289] on input "13" at bounding box center [465, 294] width 168 height 29
type input "1"
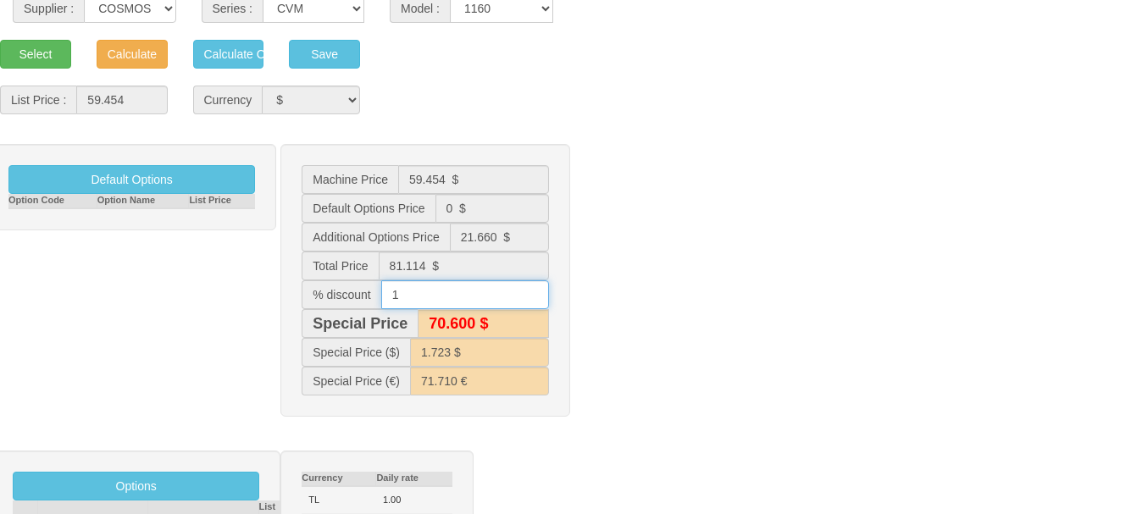
type input "80.300 $"
type input "1.961 $"
type input "92.857 €"
type input "12"
type input "71.400 $"
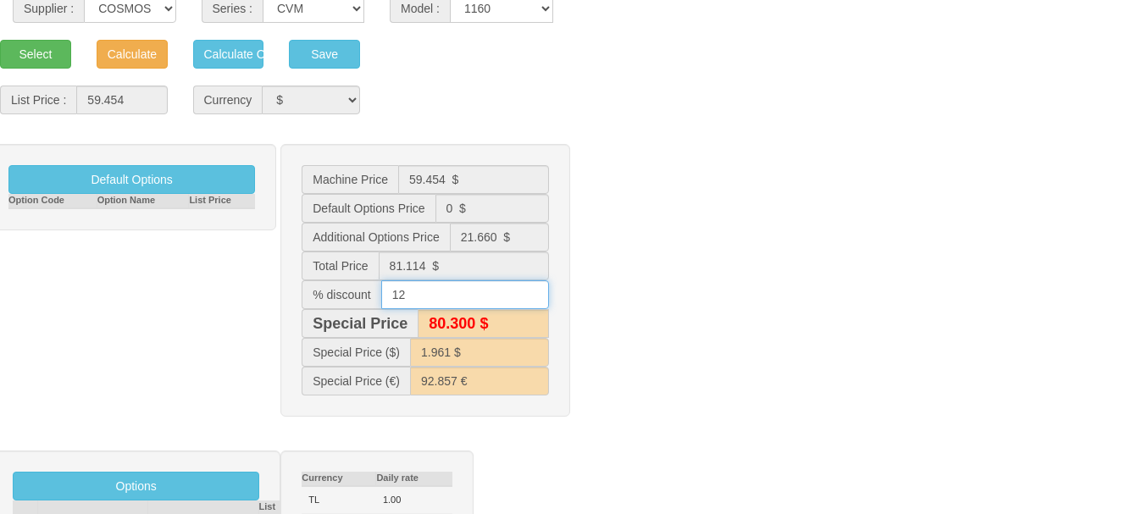
type input "1.743 $"
type input "73.368 €"
type input "1"
type input "80.300 $"
type input "1.961 $"
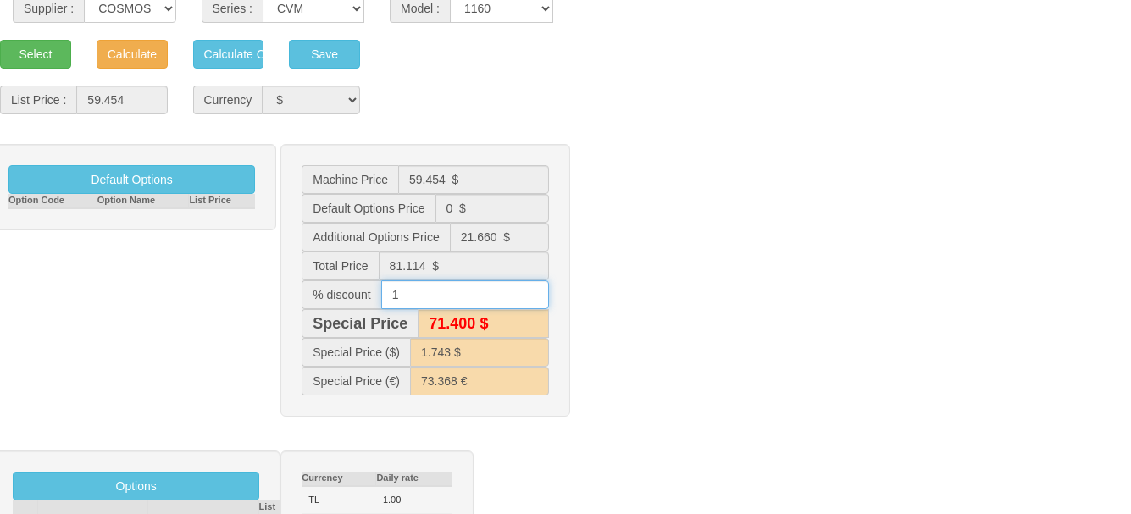
type input "92.857 €"
type input "14"
type input "69.800 $"
type input "1.703 $"
type input "70.071 €"
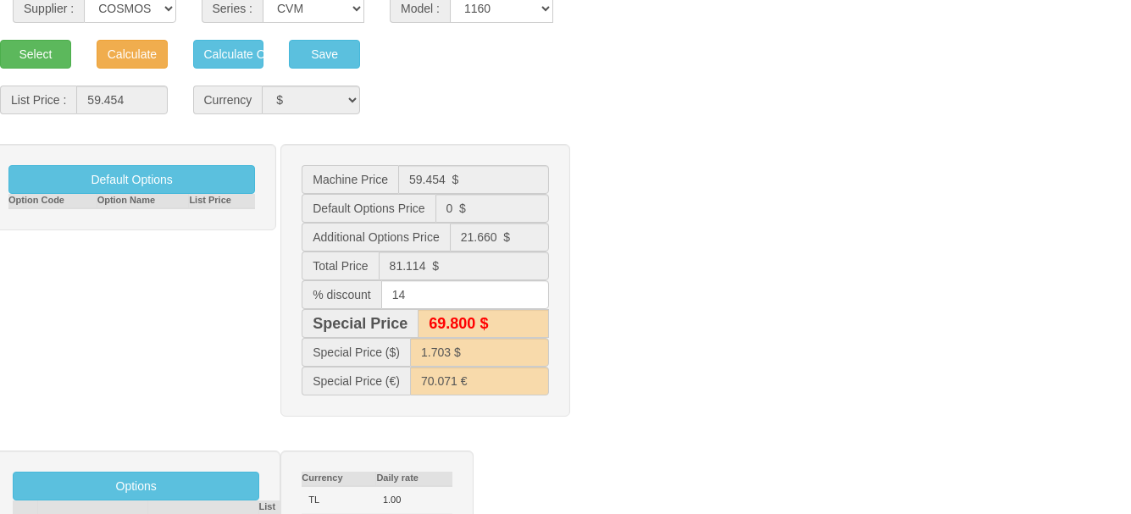
click at [749, 264] on div "Default Options Option Code Option Name List Price Machine Price 59.454 $ Defau…" at bounding box center [565, 289] width 1157 height 290
click at [427, 295] on input "14" at bounding box center [465, 294] width 168 height 29
type input "14.5"
type input "69.400 $"
type input "1.694 $"
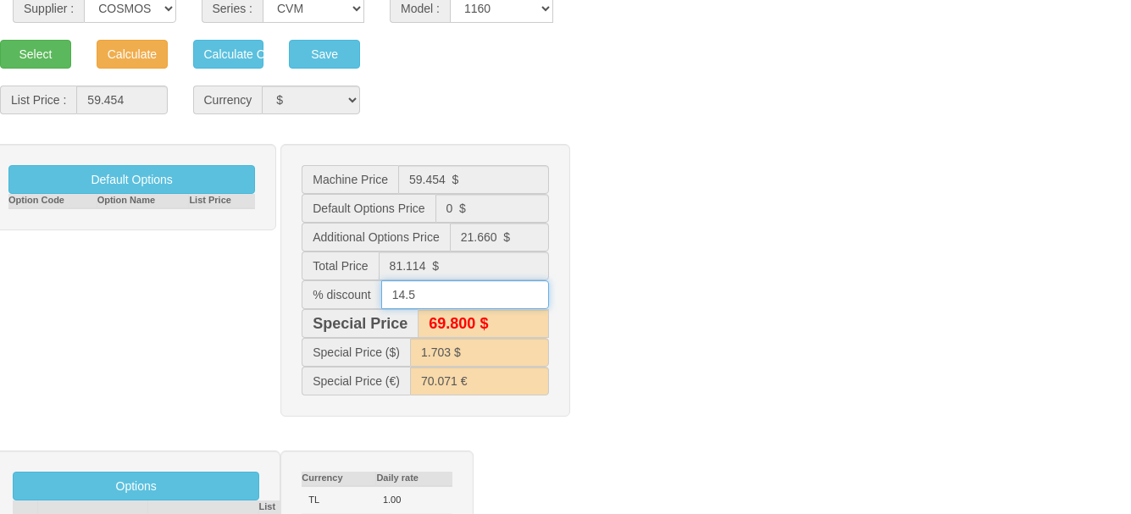
type input "69.259 €"
type input "14.4"
type input "69.800 $"
type input "1.703 $"
type input "70.071 €"
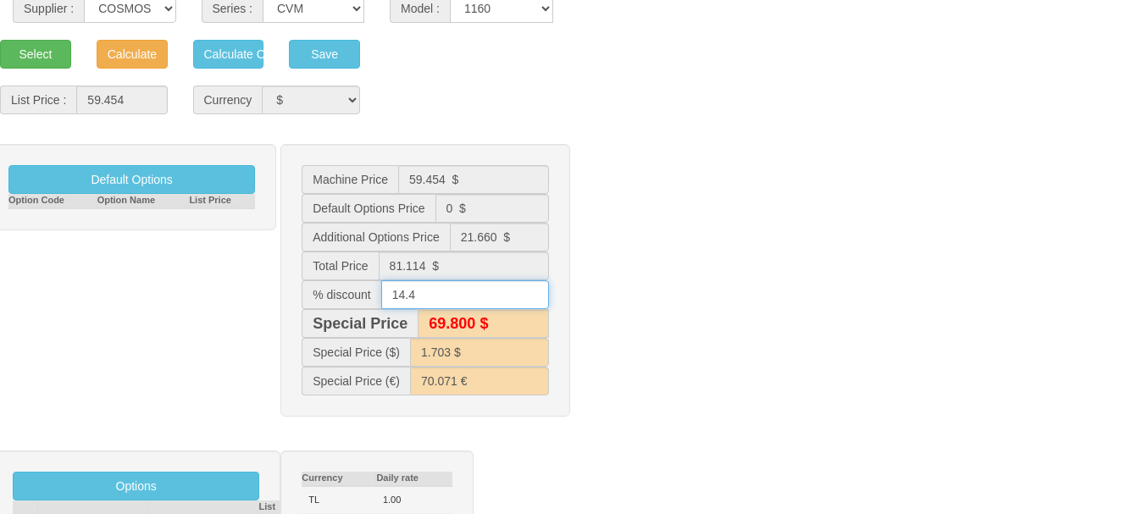
type input "69.400 $"
type input "1.696 $"
type input "69.421 €"
click at [438, 293] on input "14.4" at bounding box center [465, 294] width 168 height 29
type input "14."
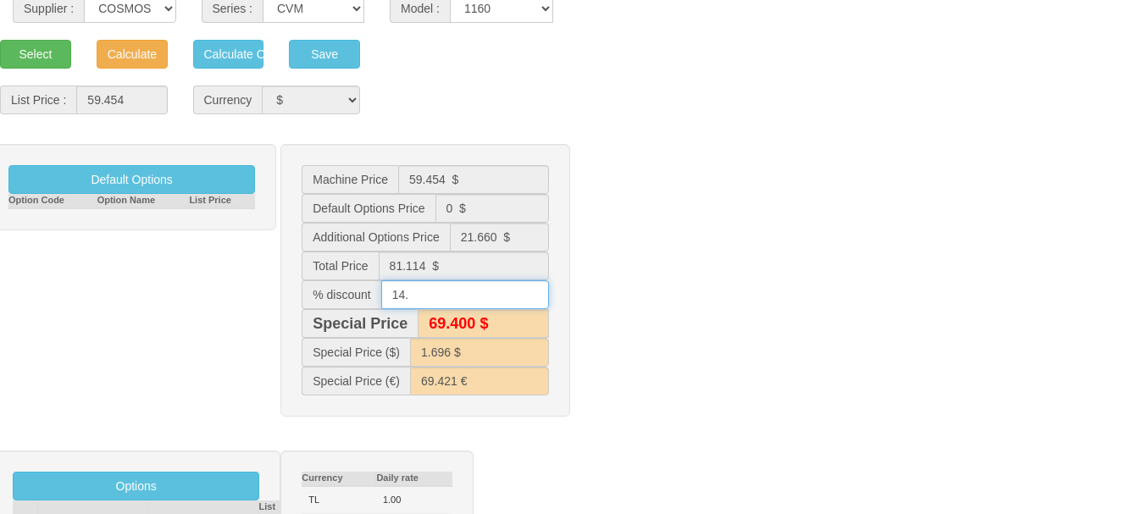
type input "69.800 $"
type input "1.703 $"
type input "70.071 €"
type input "14.5"
type input "69.400 $"
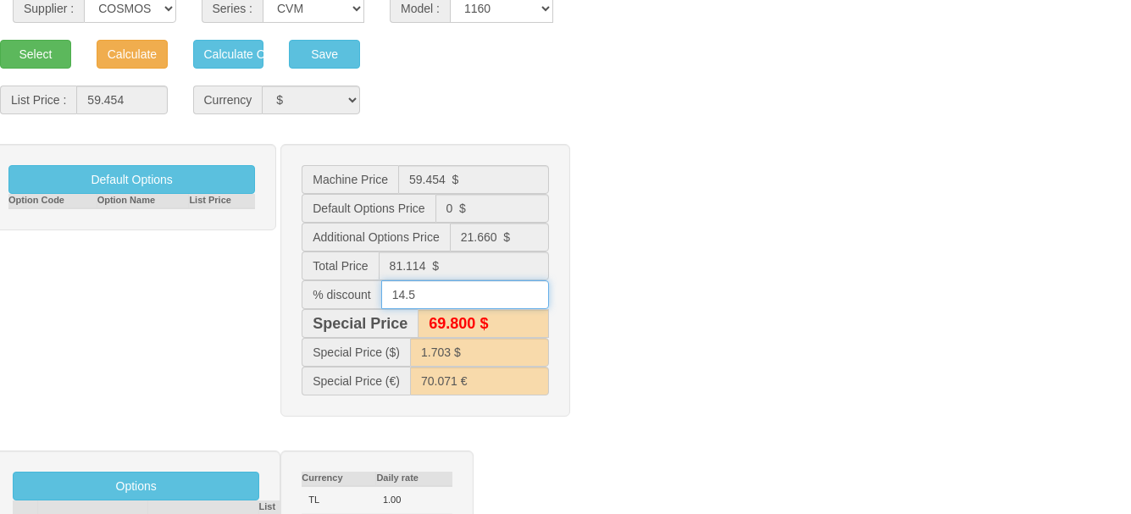
type input "1.694 $"
type input "69.259 €"
type input "14."
type input "69.800 $"
type input "1.703 $"
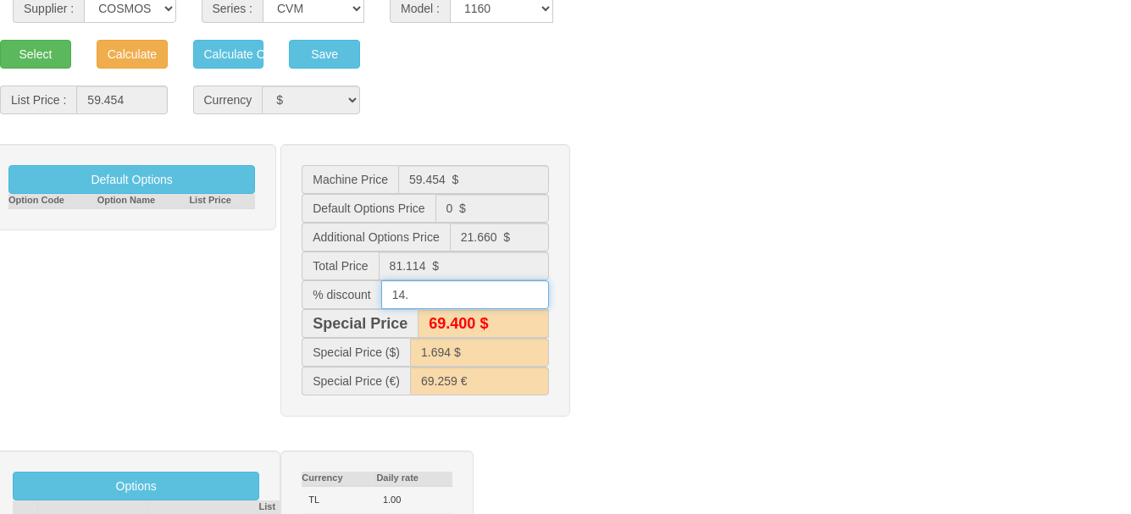
type input "70.071 €"
type input "14.6"
type input "69.300 $"
type input "1.692 $"
type input "69.097 €"
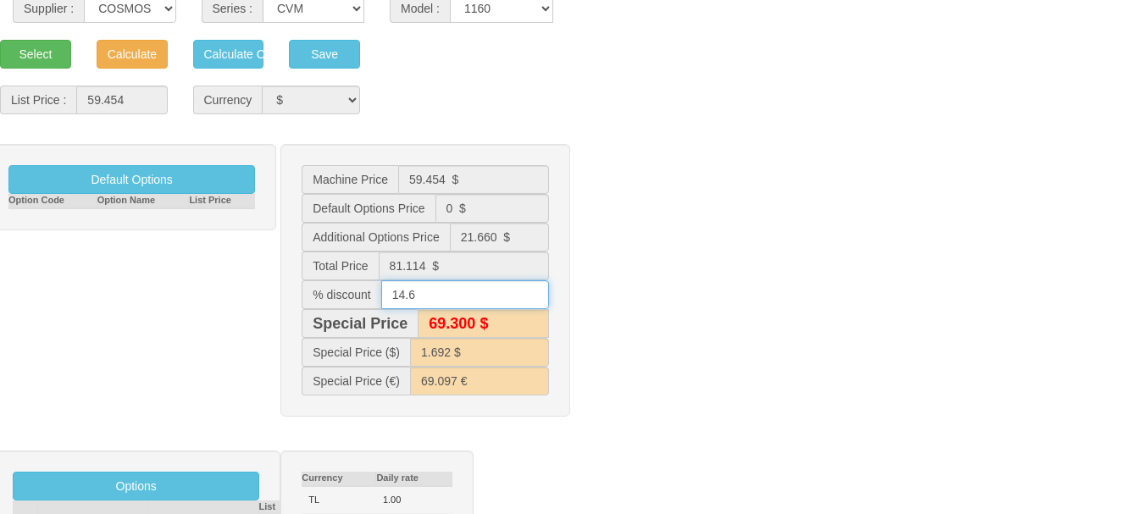
type input "14."
type input "69.800 $"
type input "1.703 $"
type input "70.071 €"
type input "14.3"
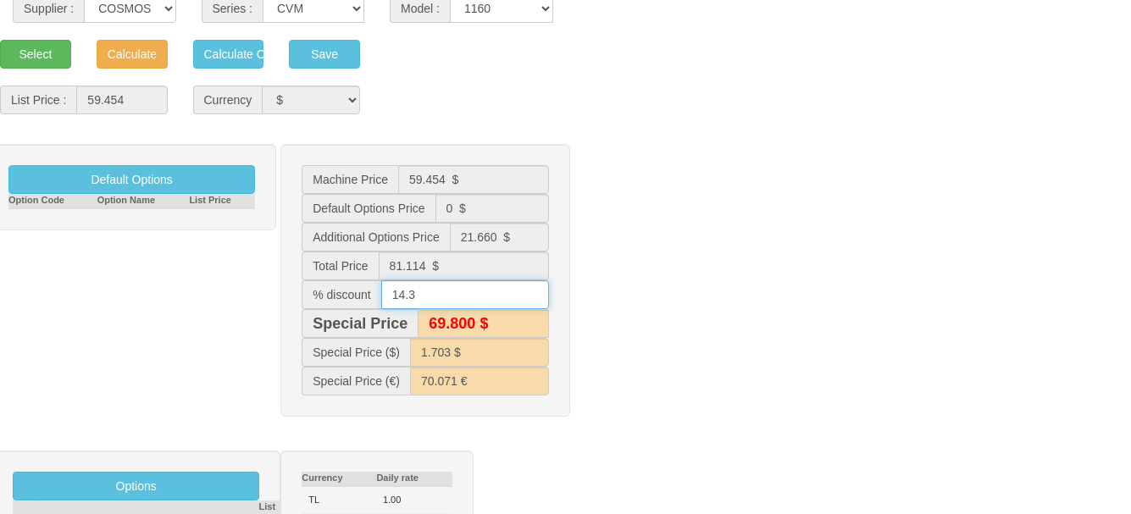
type input "69.500 $"
type input "1.698 $"
type input "69.583 €"
type input "14.3"
click at [717, 295] on div "Default Options Option Code Option Name List Price Machine Price 59.454 $ Defau…" at bounding box center [565, 289] width 1157 height 290
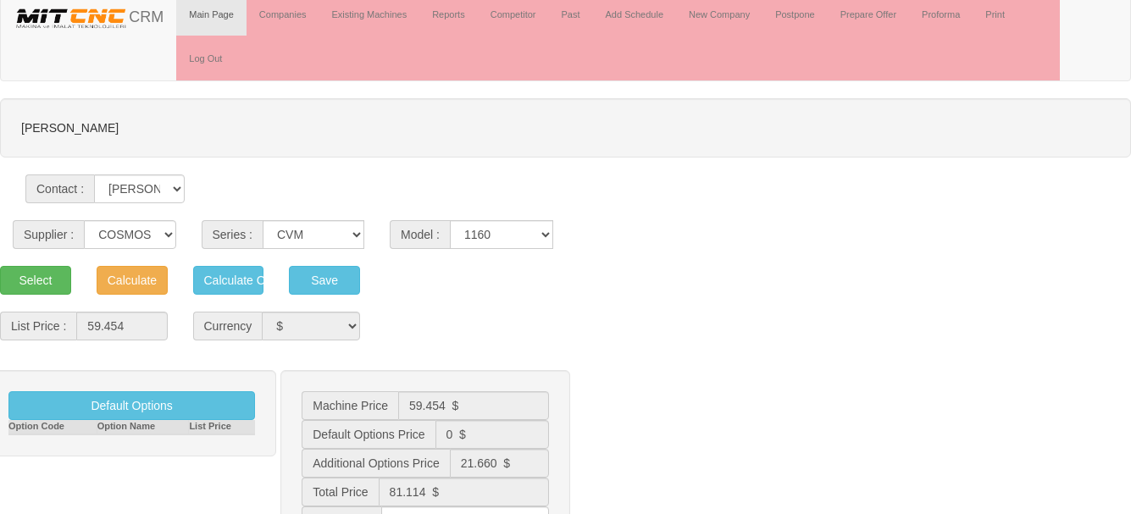
scroll to position [0, 0]
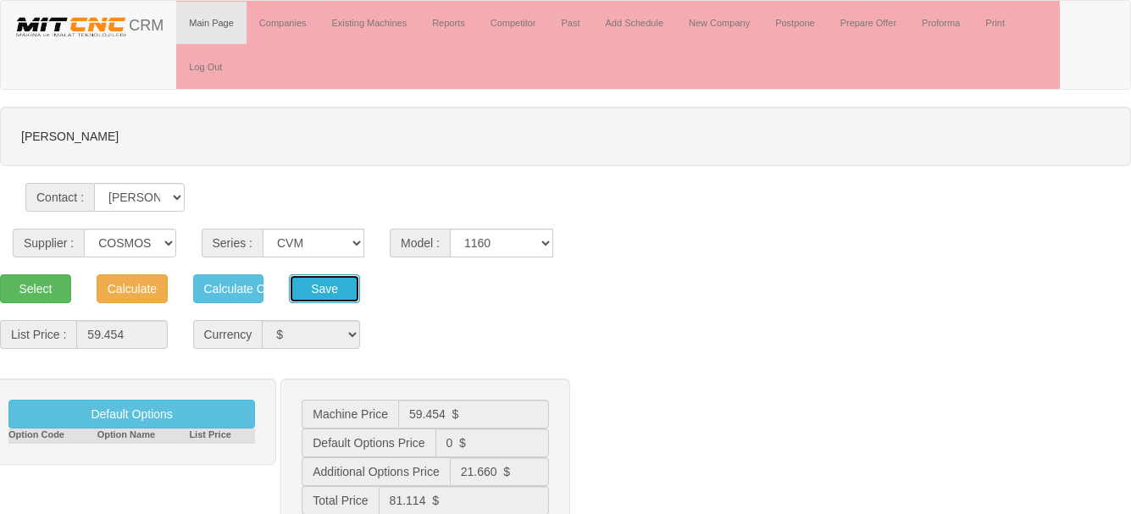
click at [311, 292] on button "Save" at bounding box center [324, 289] width 71 height 29
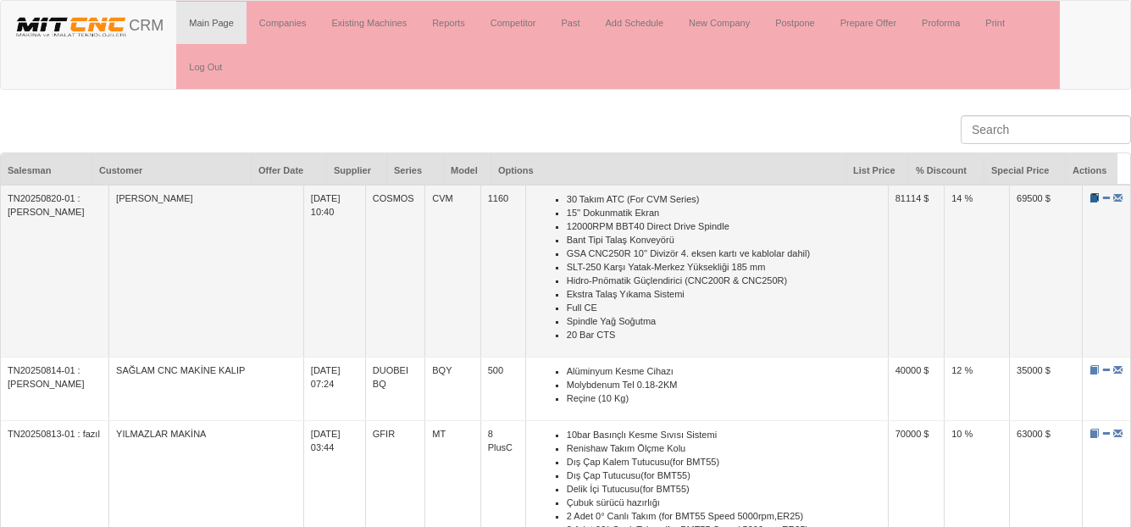
click at [1090, 201] on span at bounding box center [1094, 197] width 9 height 9
